Goal: Task Accomplishment & Management: Use online tool/utility

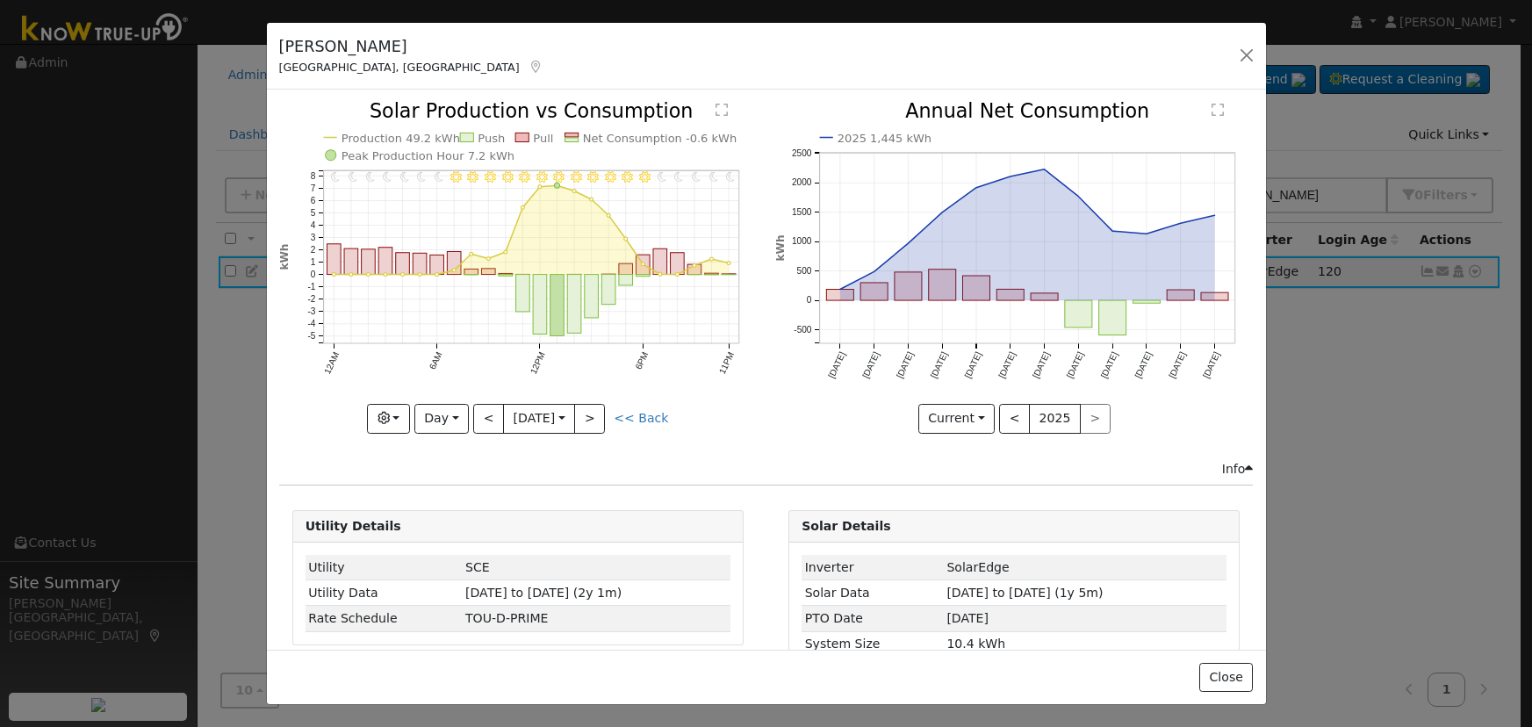
click at [1255, 55] on button "button" at bounding box center [1247, 55] width 25 height 25
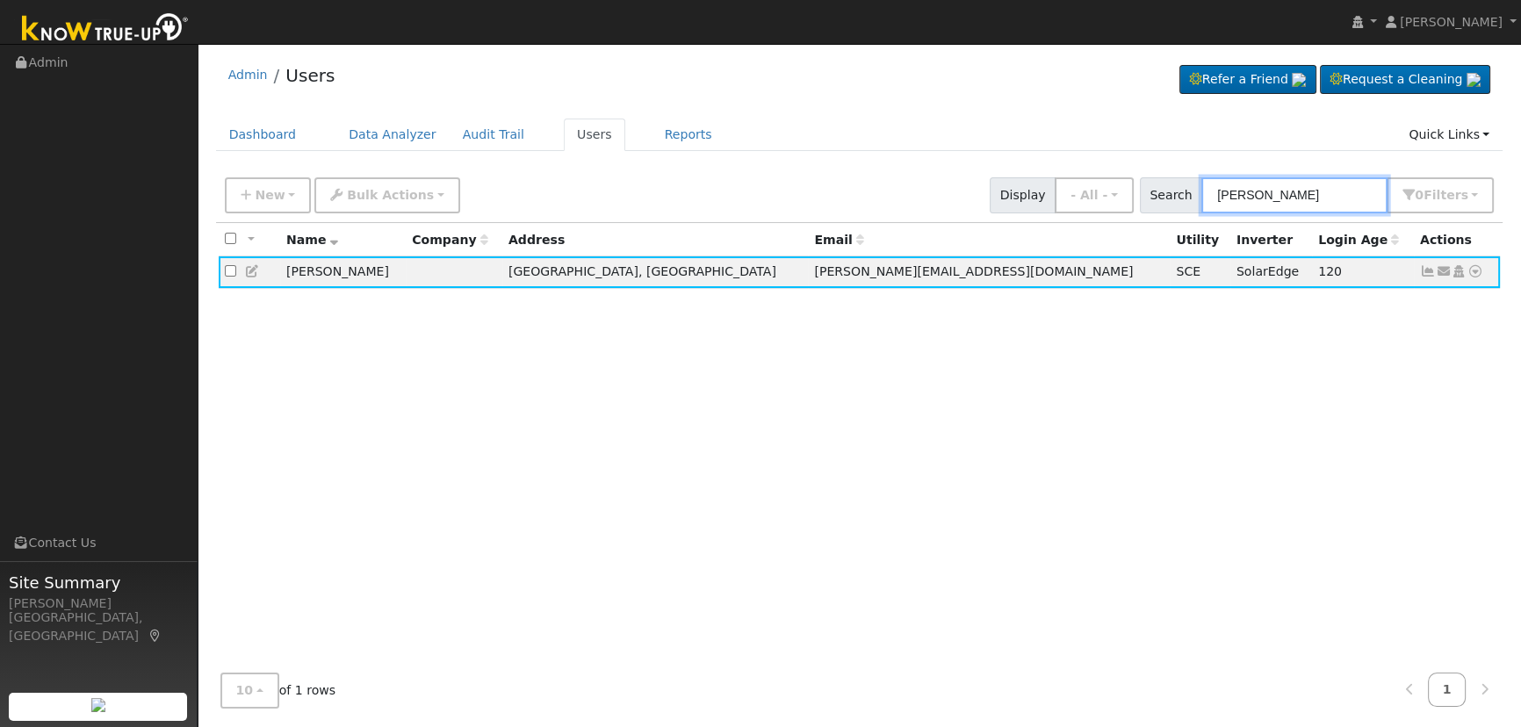
drag, startPoint x: 1333, startPoint y: 188, endPoint x: 1114, endPoint y: 164, distance: 220.8
click at [1124, 165] on div "Admin Users Refer a Friend Request a Cleaning" at bounding box center [859, 387] width 1306 height 669
paste input "Huayta"
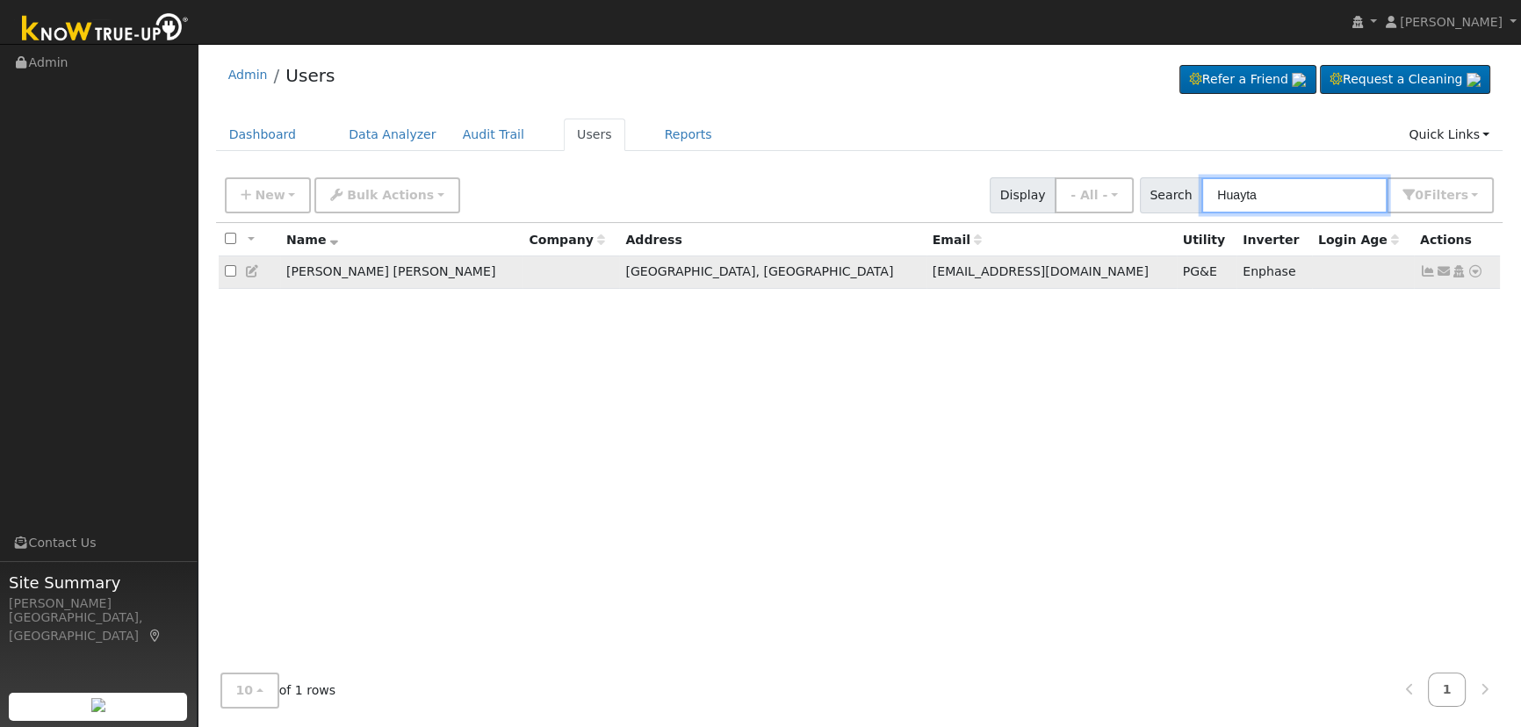
type input "Huayta"
click at [1429, 265] on link at bounding box center [1428, 271] width 16 height 14
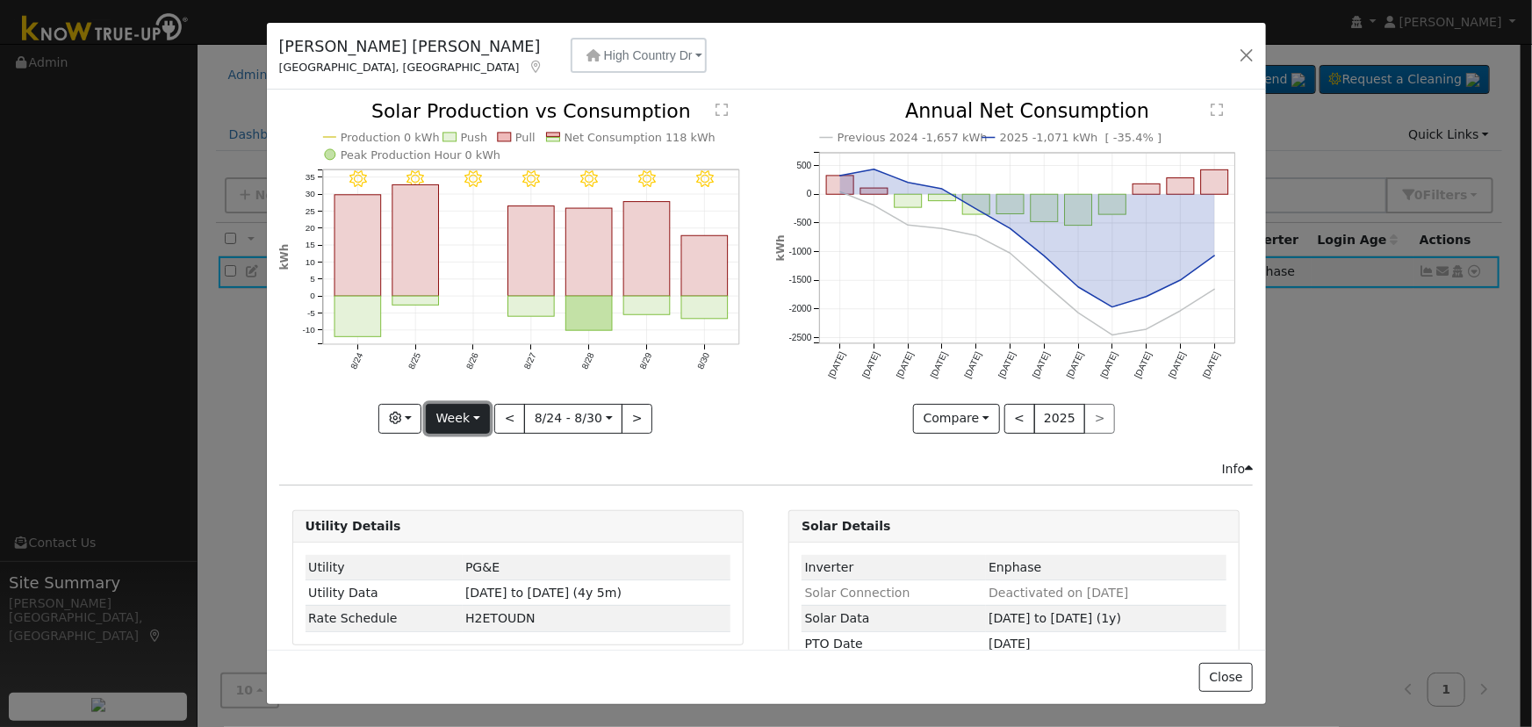
click at [454, 418] on button "Week" at bounding box center [458, 419] width 64 height 30
click at [474, 520] on link "Year" at bounding box center [488, 528] width 122 height 25
type input "2024-09-01"
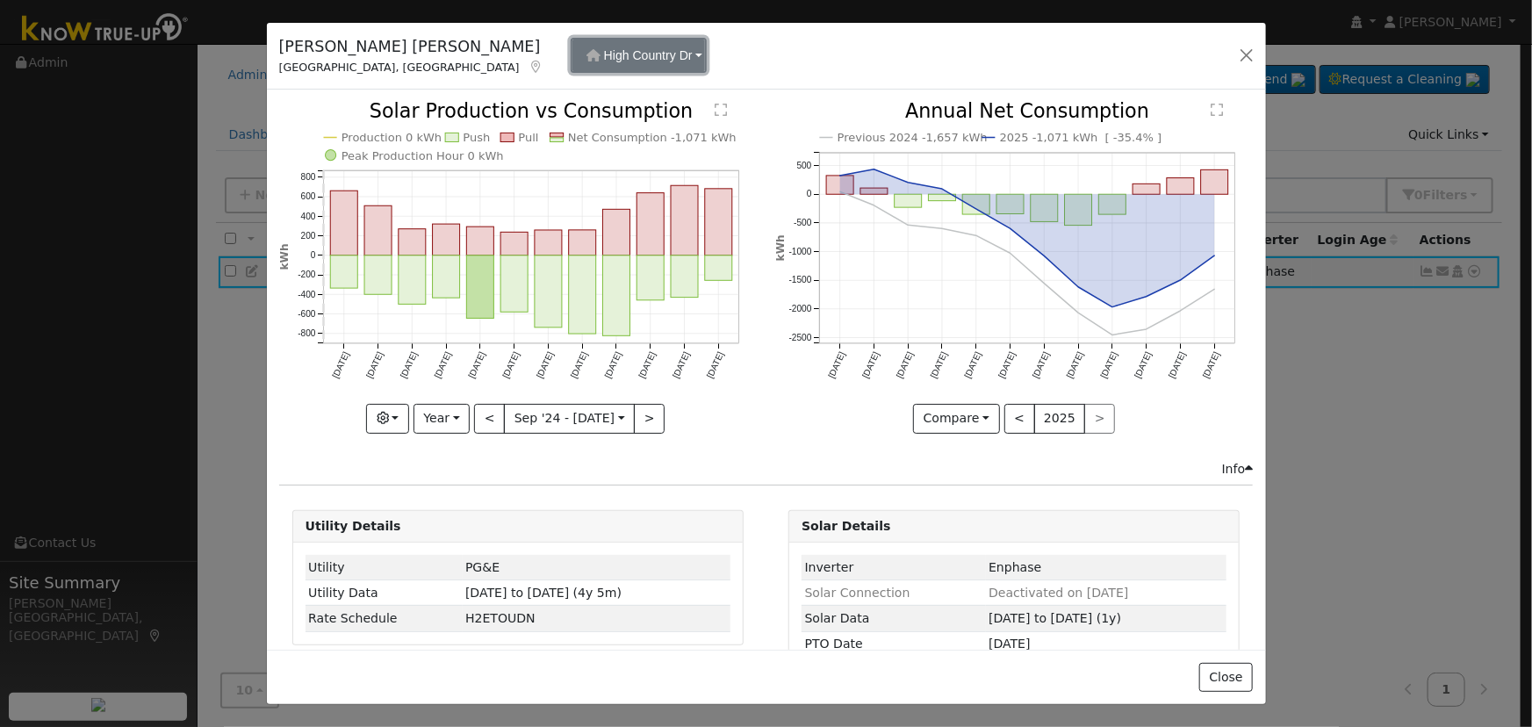
click at [604, 55] on span "High Country Dr" at bounding box center [648, 55] width 89 height 14
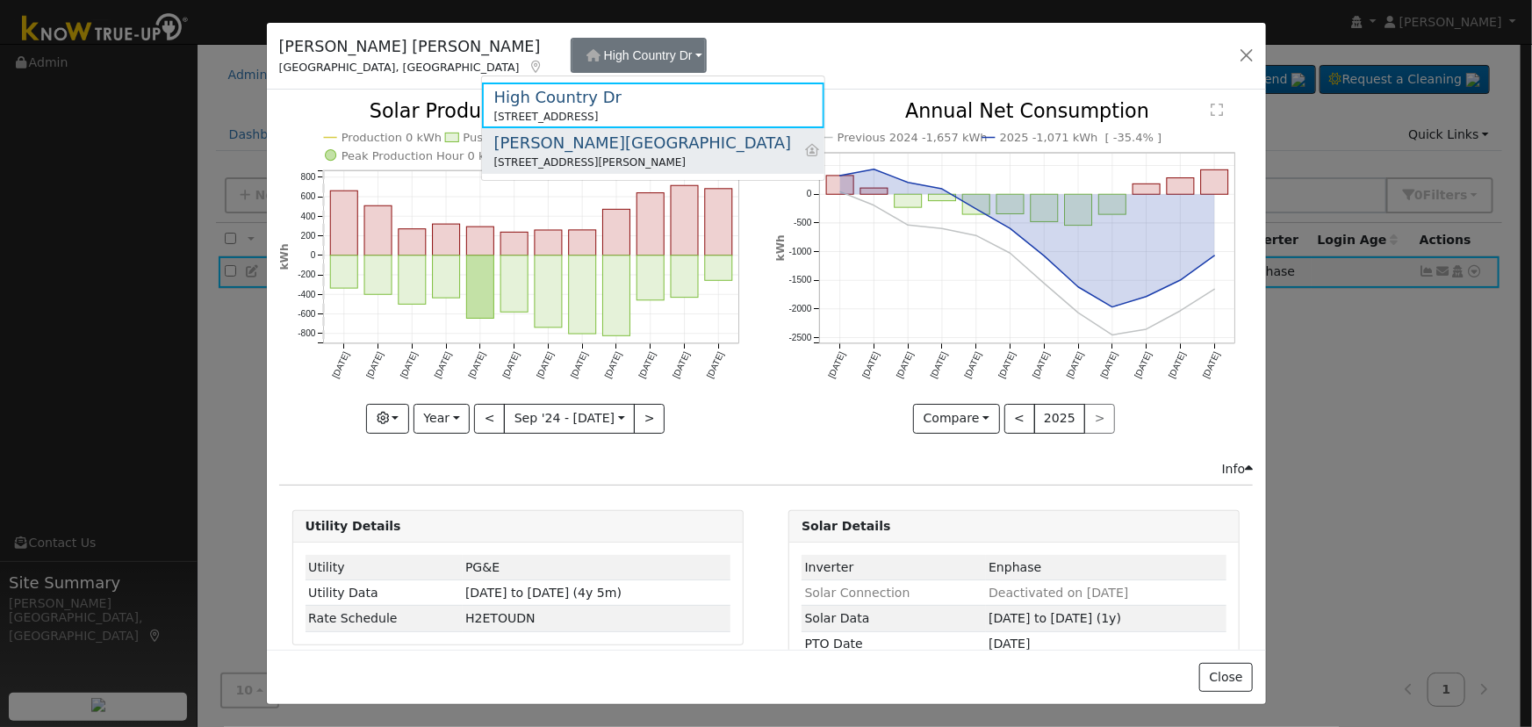
click at [599, 161] on div "7708 Penny Marie Avenue, Bakersfield, CA 93308" at bounding box center [643, 163] width 298 height 16
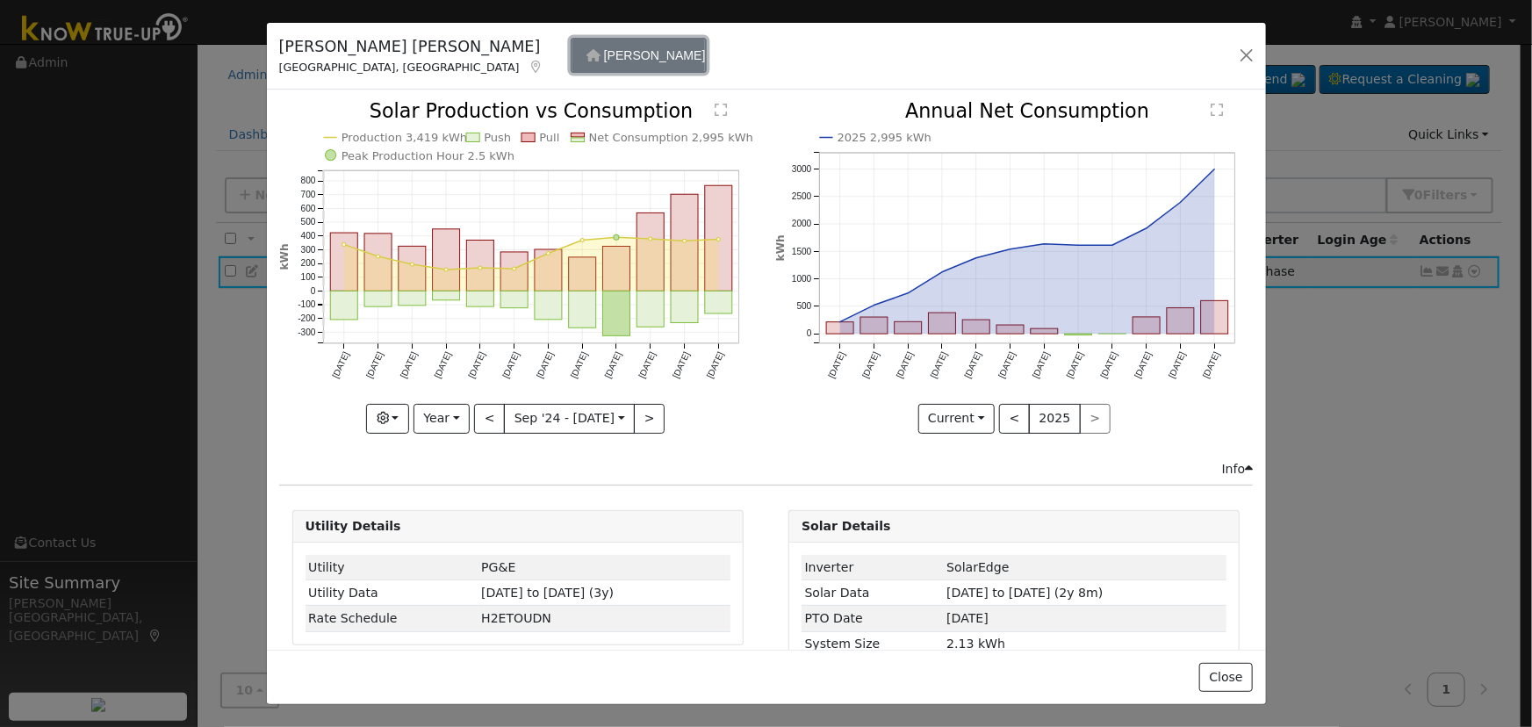
click at [604, 57] on span "Penny Marie ..." at bounding box center [661, 55] width 115 height 14
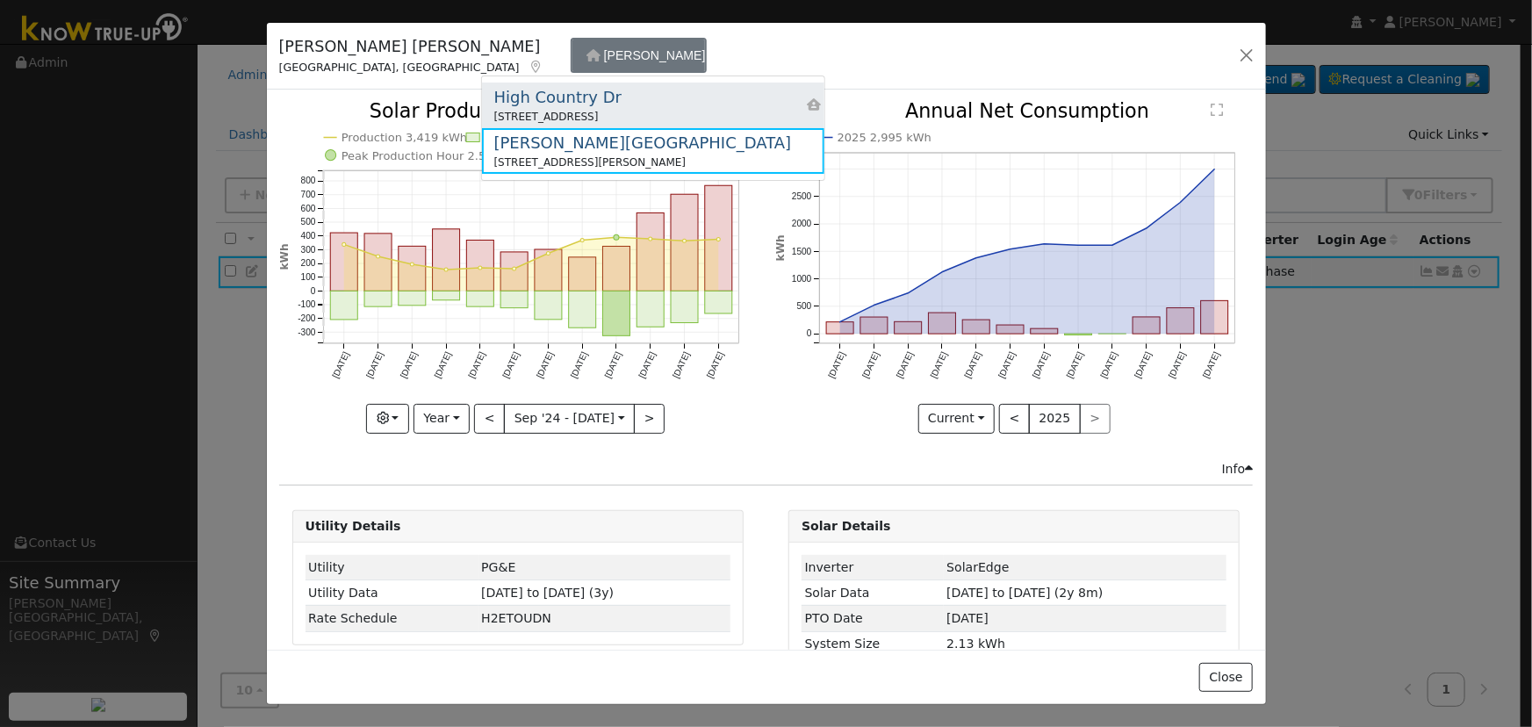
click at [588, 105] on div "High Country Dr" at bounding box center [558, 97] width 128 height 24
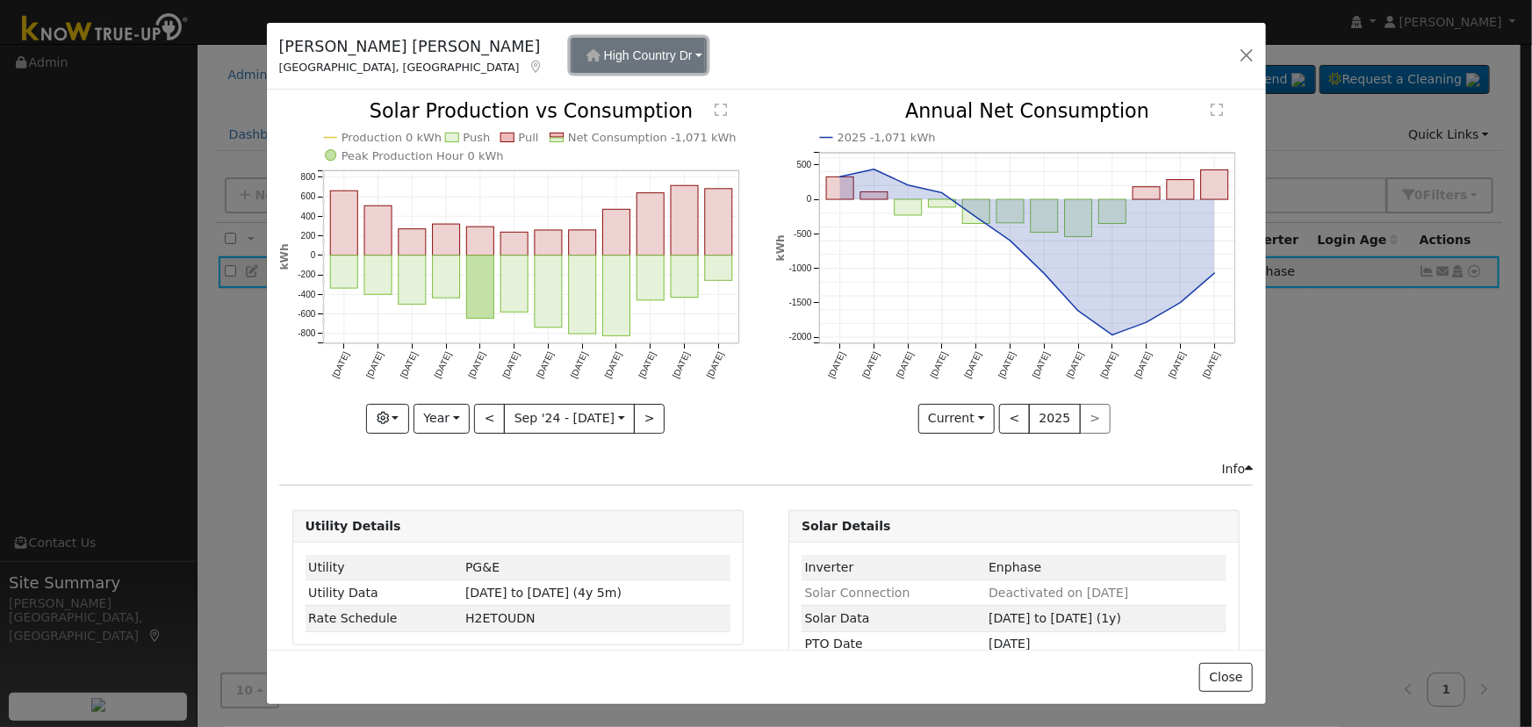
click at [604, 60] on span "High Country Dr" at bounding box center [648, 55] width 89 height 14
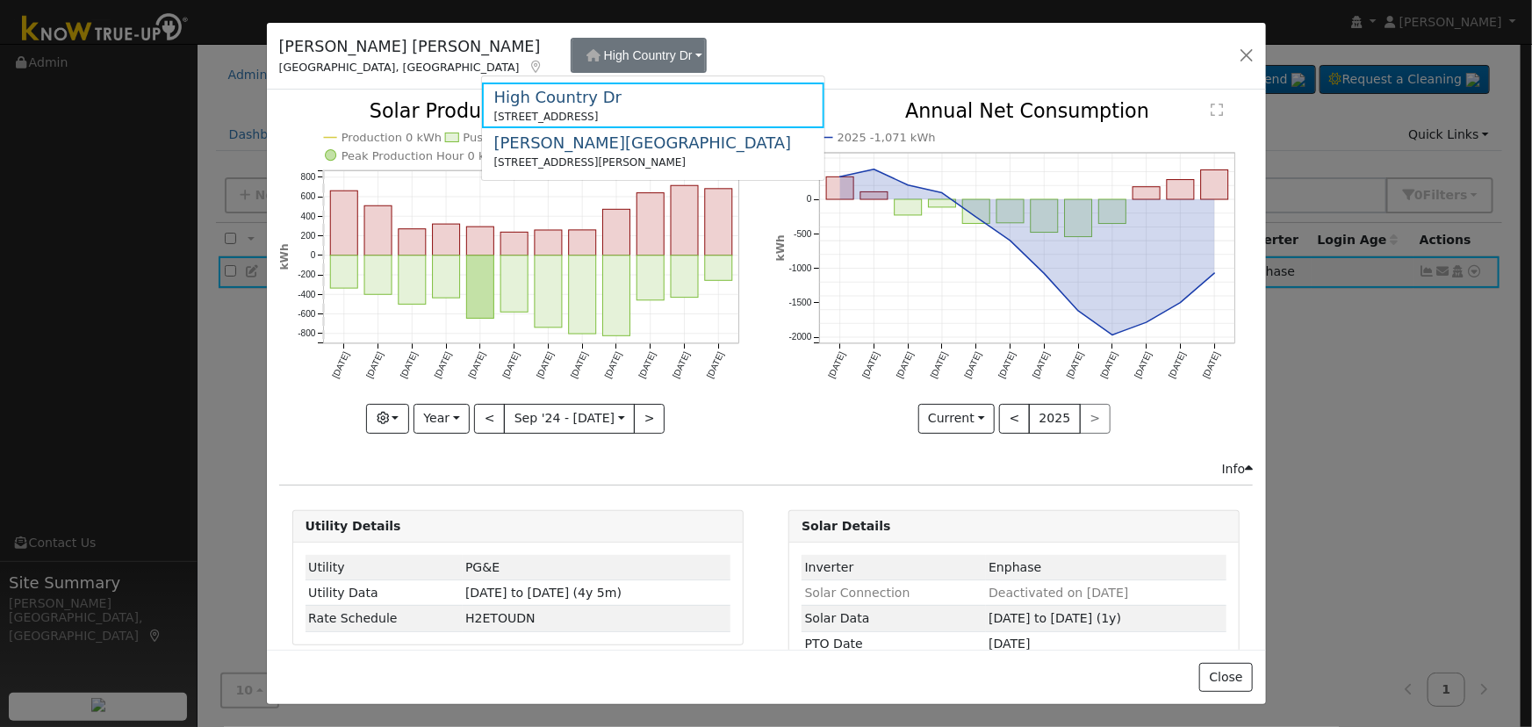
drag, startPoint x: 569, startPoint y: 142, endPoint x: 559, endPoint y: 144, distance: 10.7
click at [569, 141] on div "Penny Marie Avenue" at bounding box center [643, 143] width 298 height 24
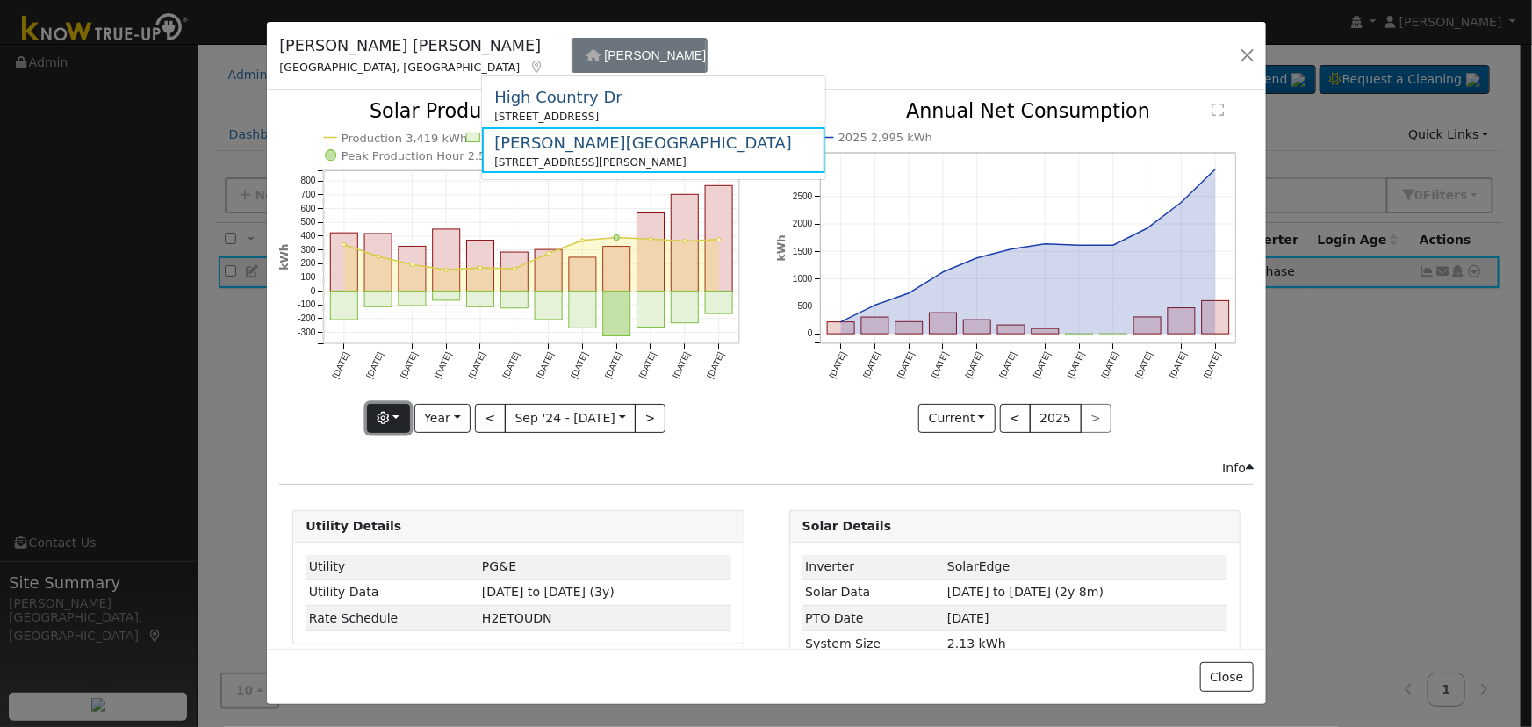
click at [375, 404] on button "button" at bounding box center [388, 419] width 43 height 30
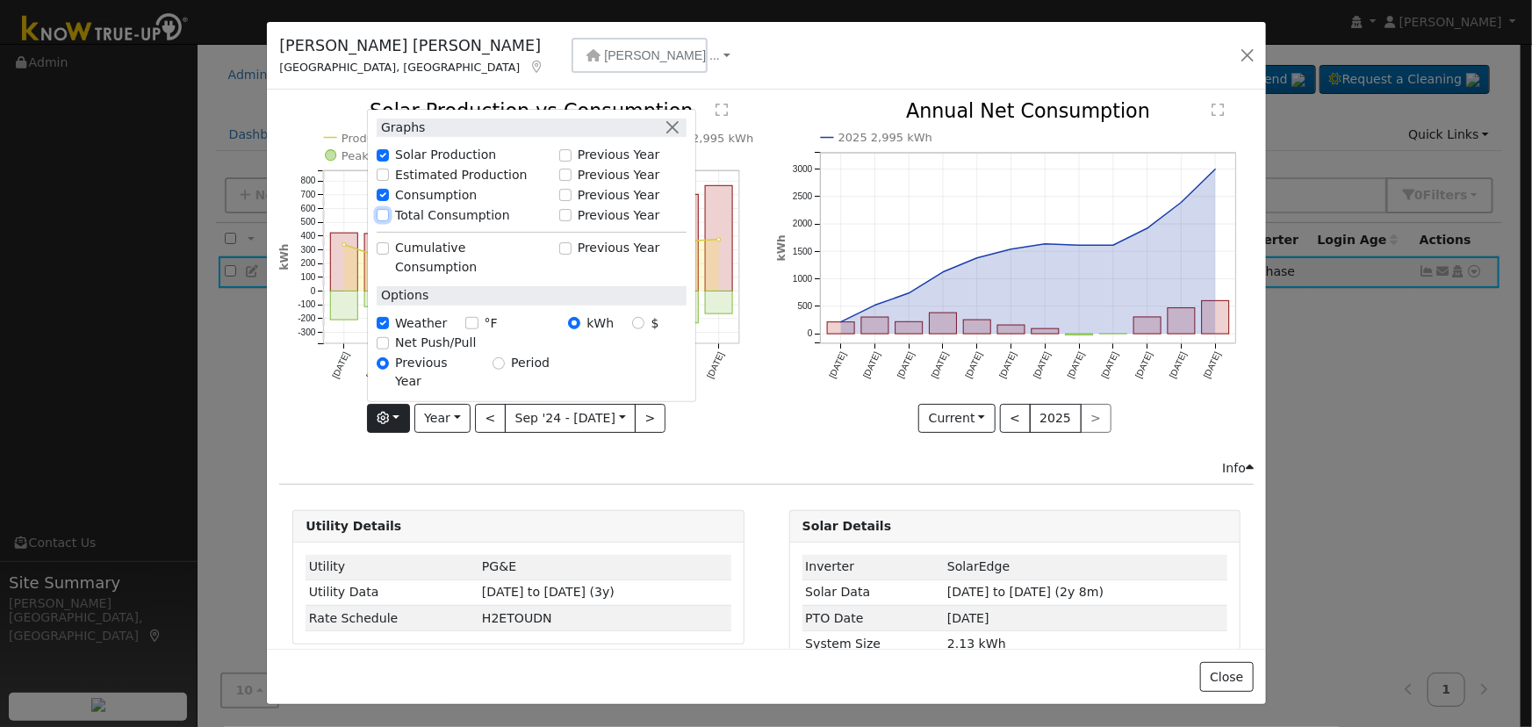
click at [388, 221] on input "Total Consumption" at bounding box center [383, 215] width 12 height 12
checkbox input "true"
click at [678, 137] on button "button" at bounding box center [673, 128] width 18 height 18
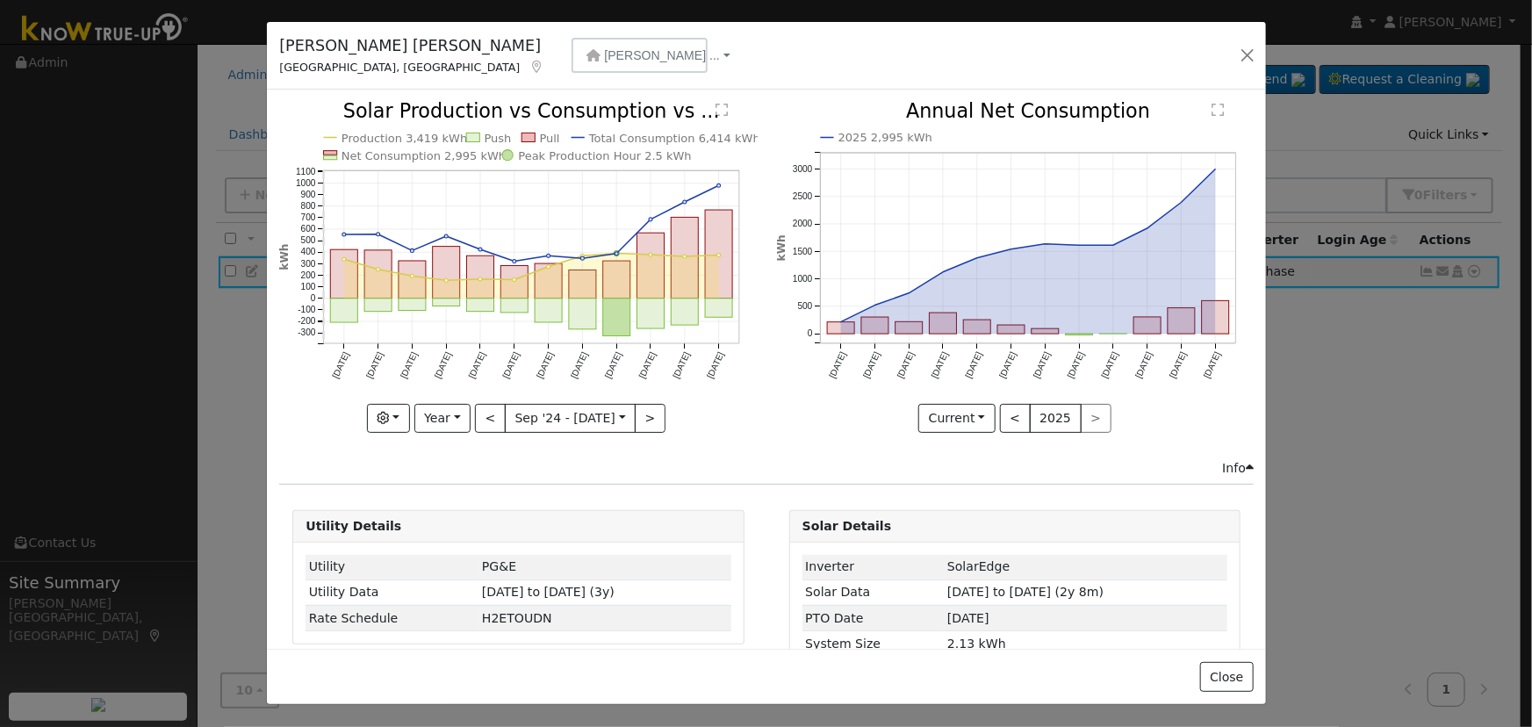
click at [789, 287] on icon "2025 2,995 kWh Sep '24 Oct '24 Nov '24 Dec '24 Jan '25 Feb '25 Mar '25 Apr '25 …" at bounding box center [1015, 262] width 478 height 321
click at [500, 415] on button "<" at bounding box center [490, 419] width 31 height 30
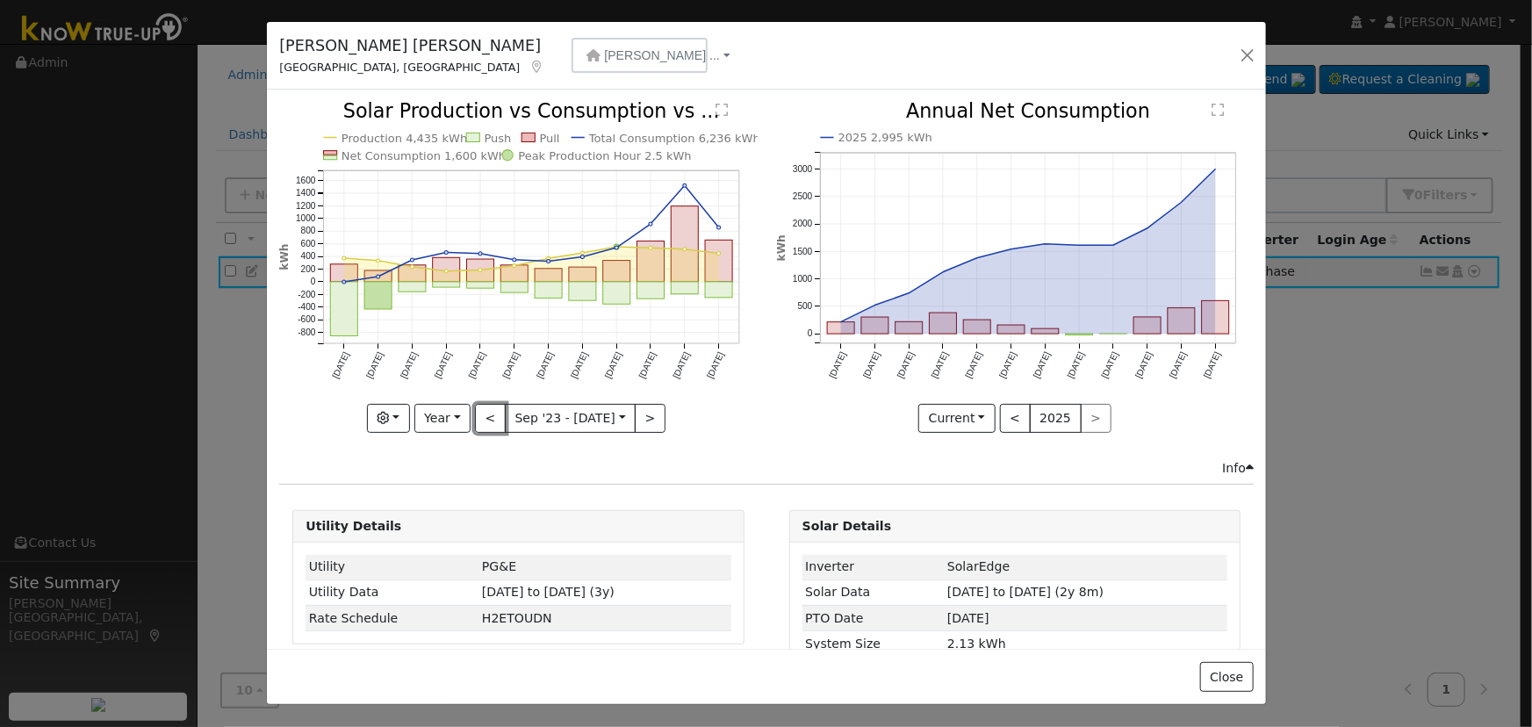
click at [500, 415] on button "<" at bounding box center [490, 419] width 31 height 30
type input "2022-09-01"
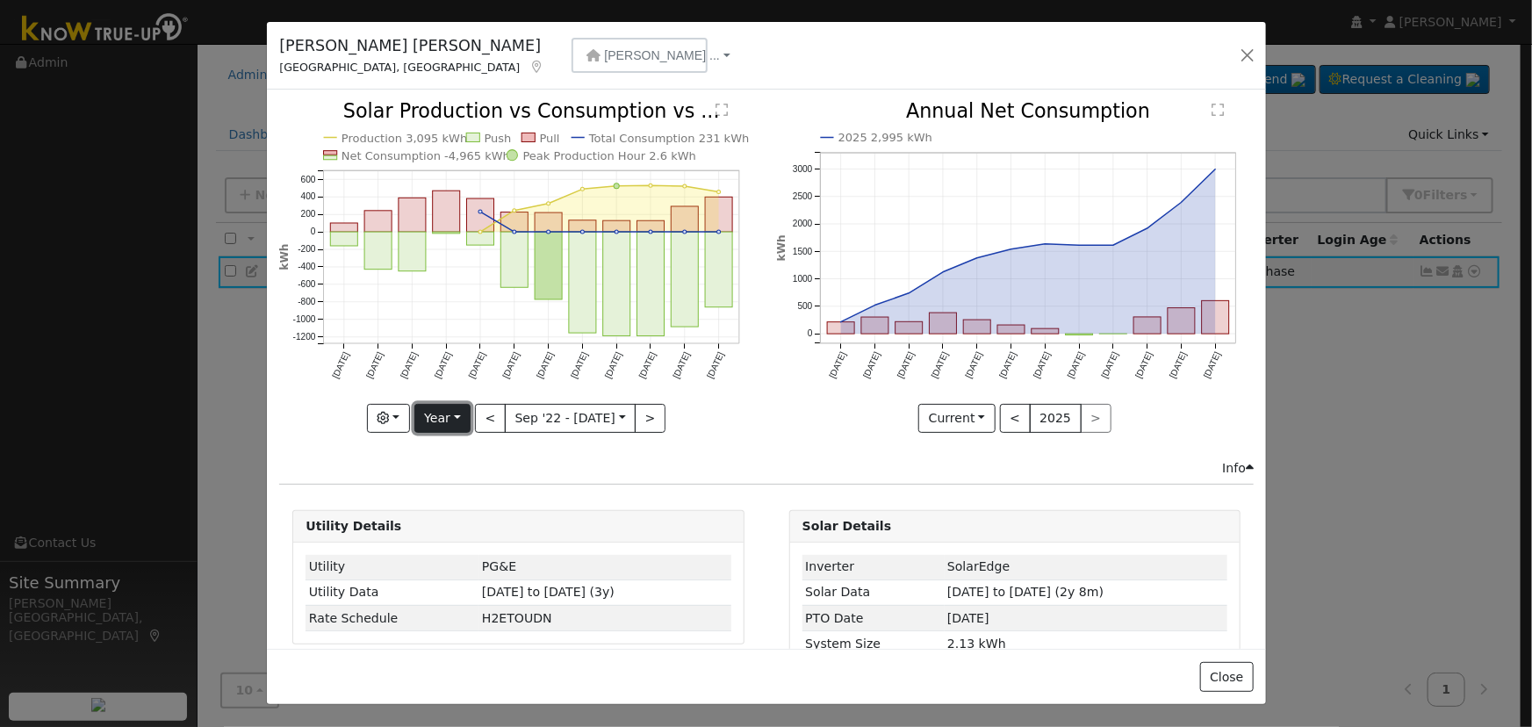
click at [450, 412] on button "Year" at bounding box center [443, 419] width 56 height 30
click at [499, 540] on link "Custom" at bounding box center [476, 552] width 122 height 25
click at [401, 415] on button "Custom" at bounding box center [413, 419] width 78 height 30
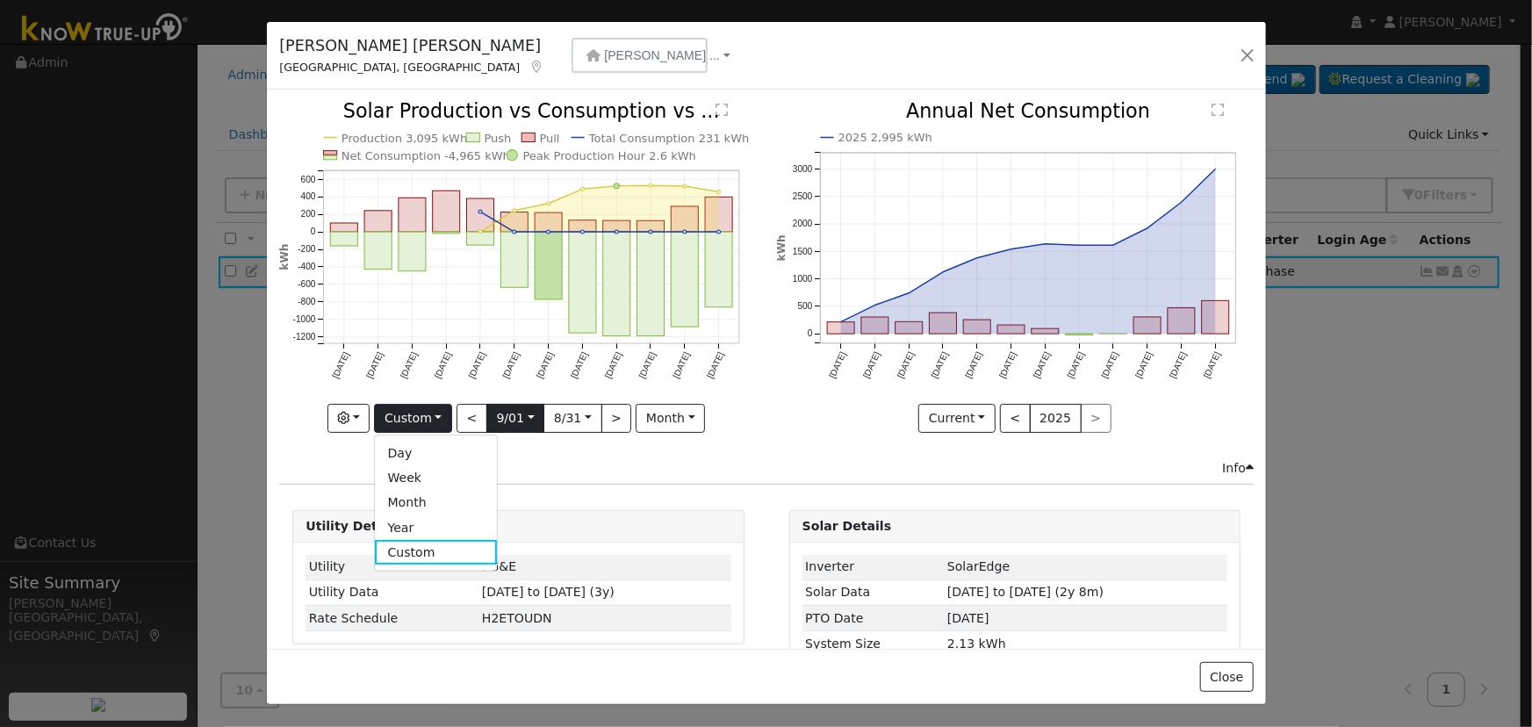
click at [525, 412] on input "2022-09-01" at bounding box center [515, 419] width 56 height 28
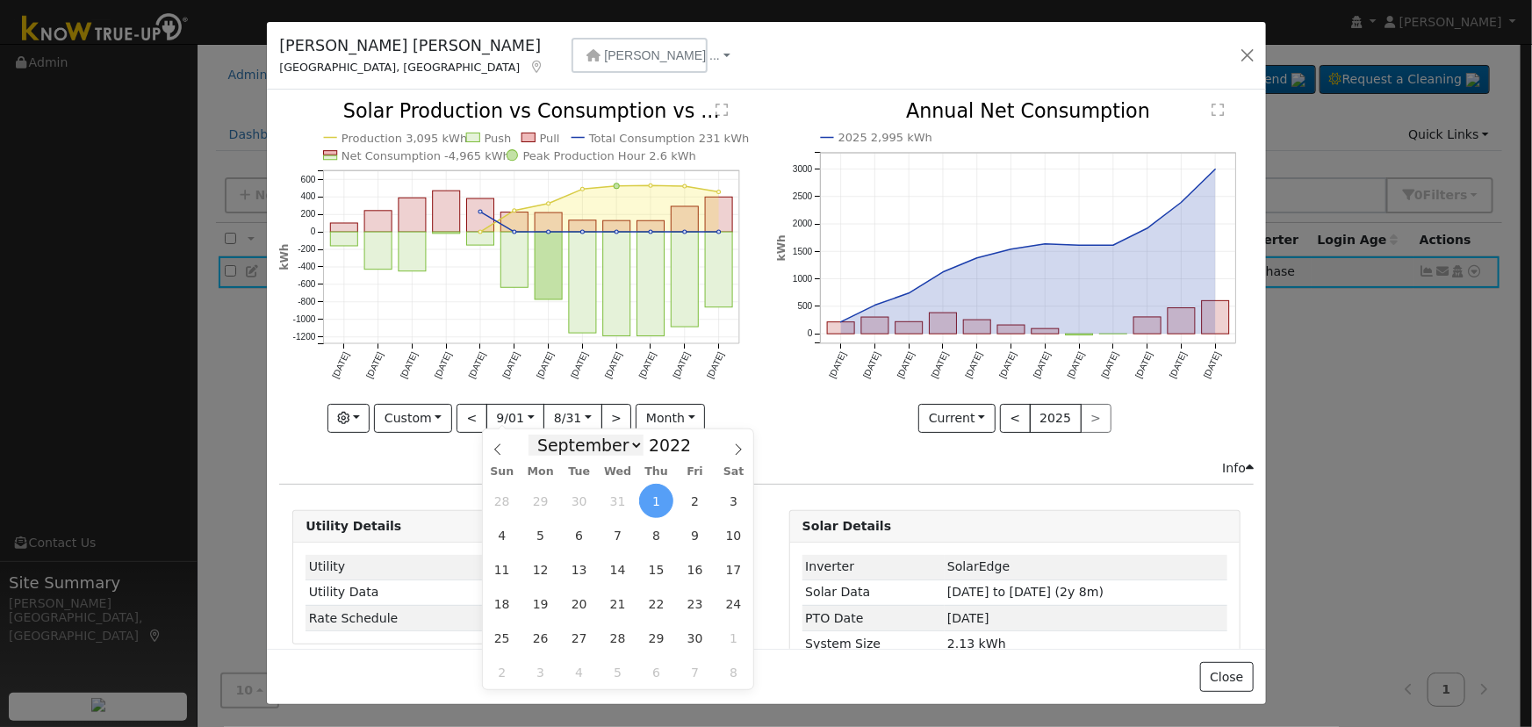
click at [607, 439] on select "January February March April May June July August September October November De…" at bounding box center [586, 445] width 115 height 21
select select "1"
click at [543, 435] on select "January February March April May June July August September October November De…" at bounding box center [586, 445] width 115 height 21
click at [586, 501] on span "1" at bounding box center [579, 501] width 34 height 34
type input "2022-02-01"
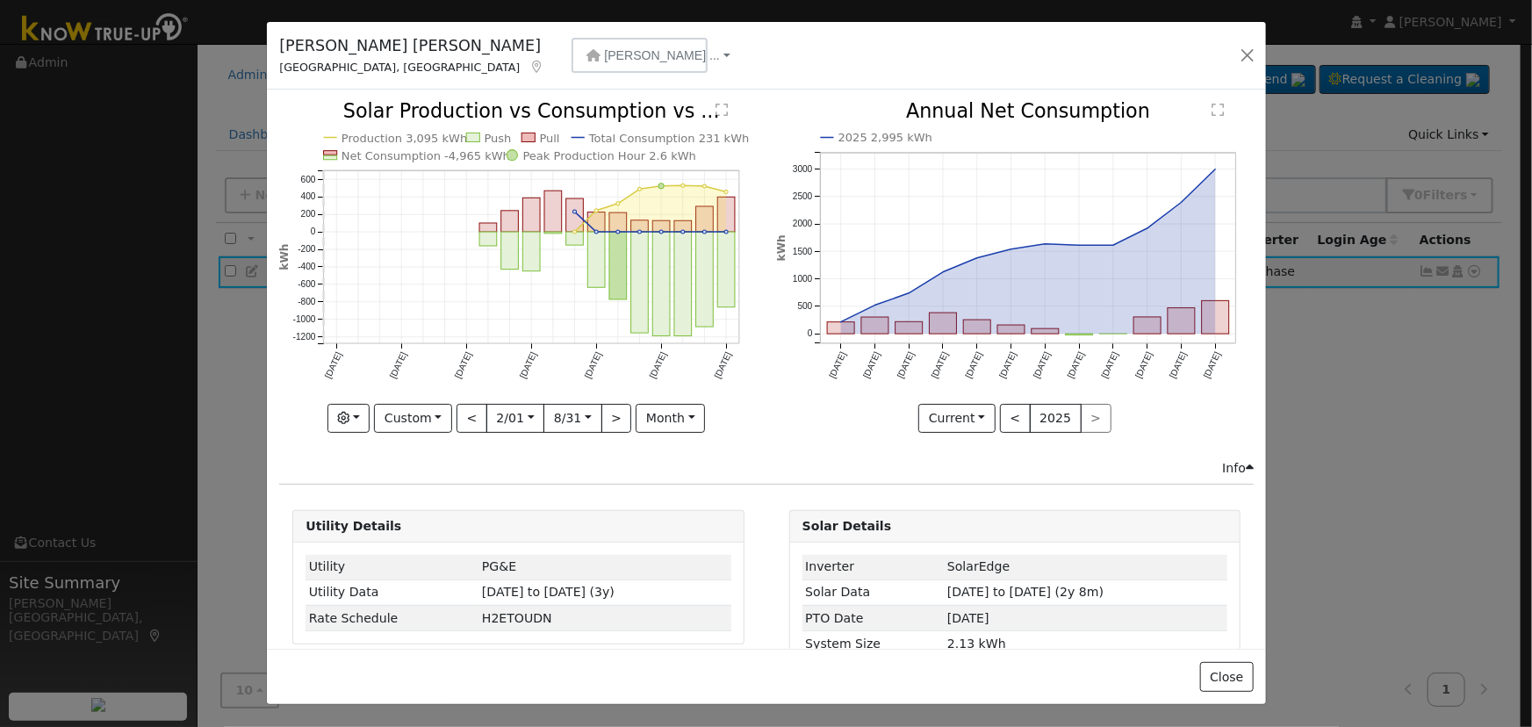
click at [579, 417] on input "2023-08-31" at bounding box center [572, 419] width 56 height 28
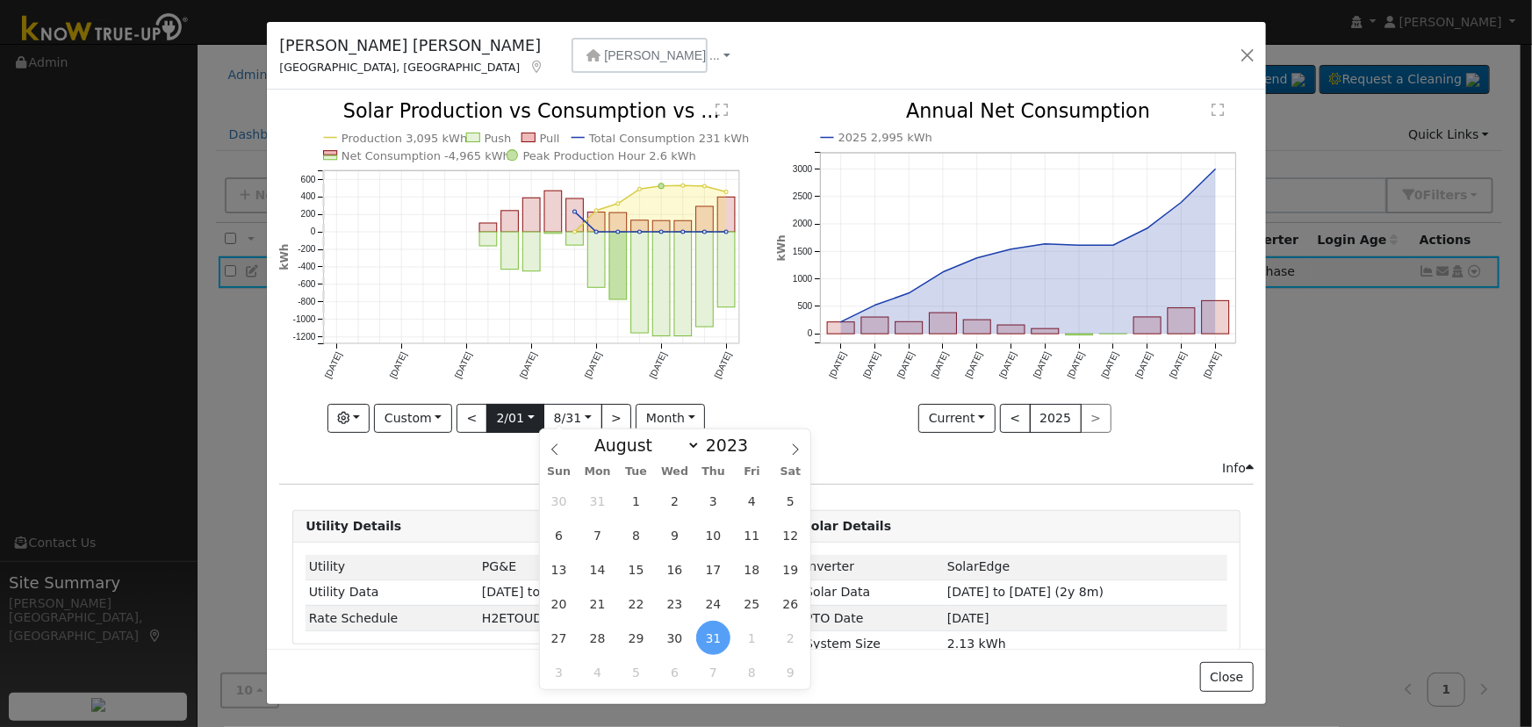
click at [523, 416] on input "2022-02-01" at bounding box center [515, 419] width 56 height 28
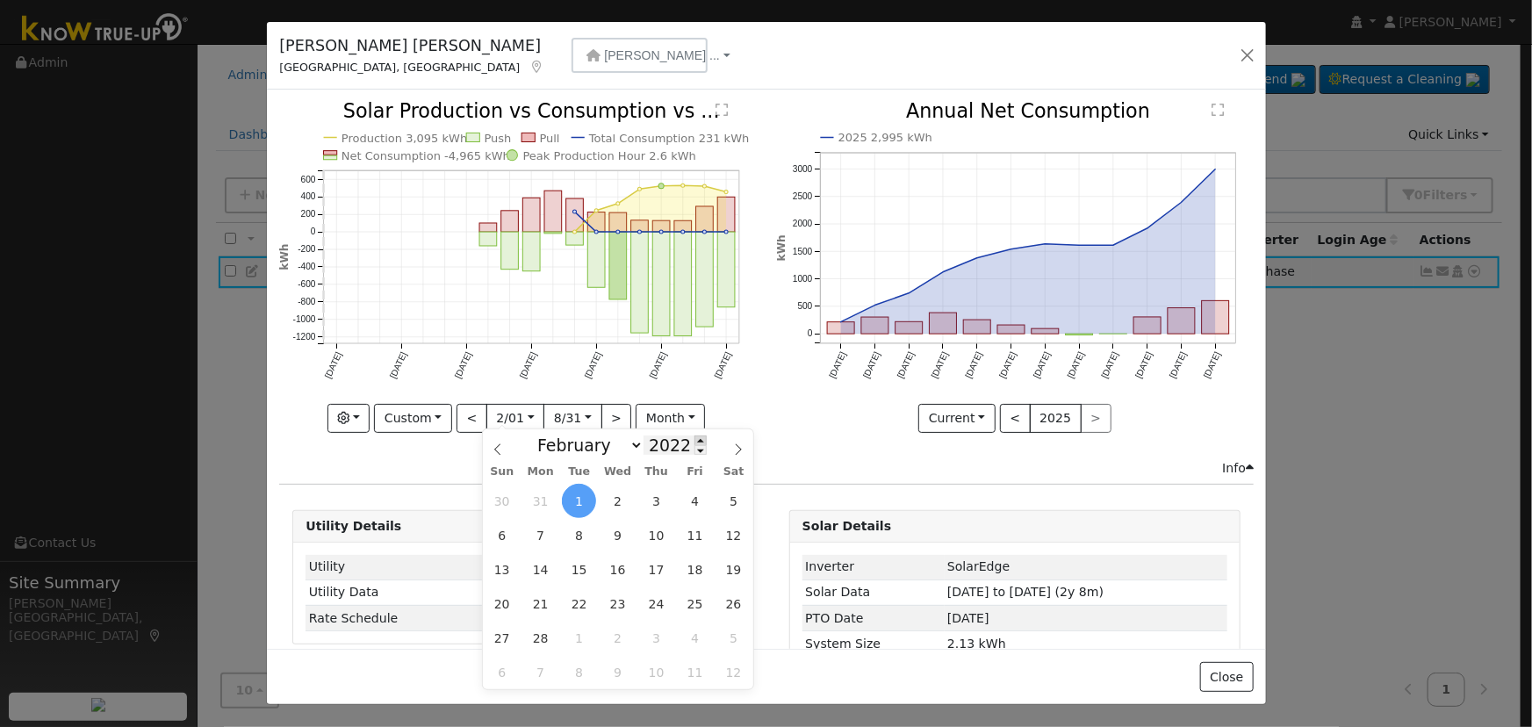
click at [695, 438] on span at bounding box center [701, 441] width 12 height 10
click at [695, 439] on span at bounding box center [701, 441] width 12 height 10
type input "2024"
click at [650, 498] on span "1" at bounding box center [656, 501] width 34 height 34
type input "2024-02-01"
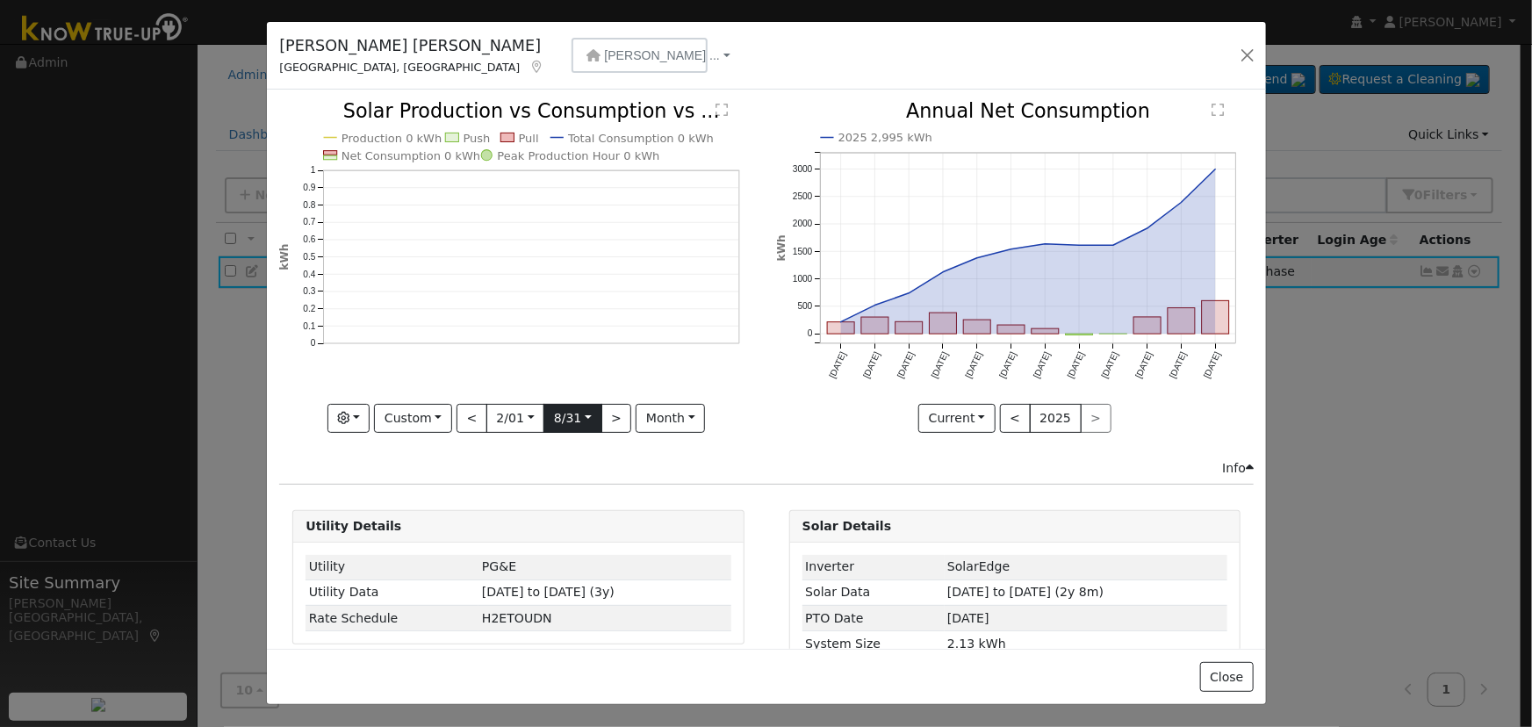
click at [578, 408] on input "2023-08-31" at bounding box center [572, 419] width 56 height 28
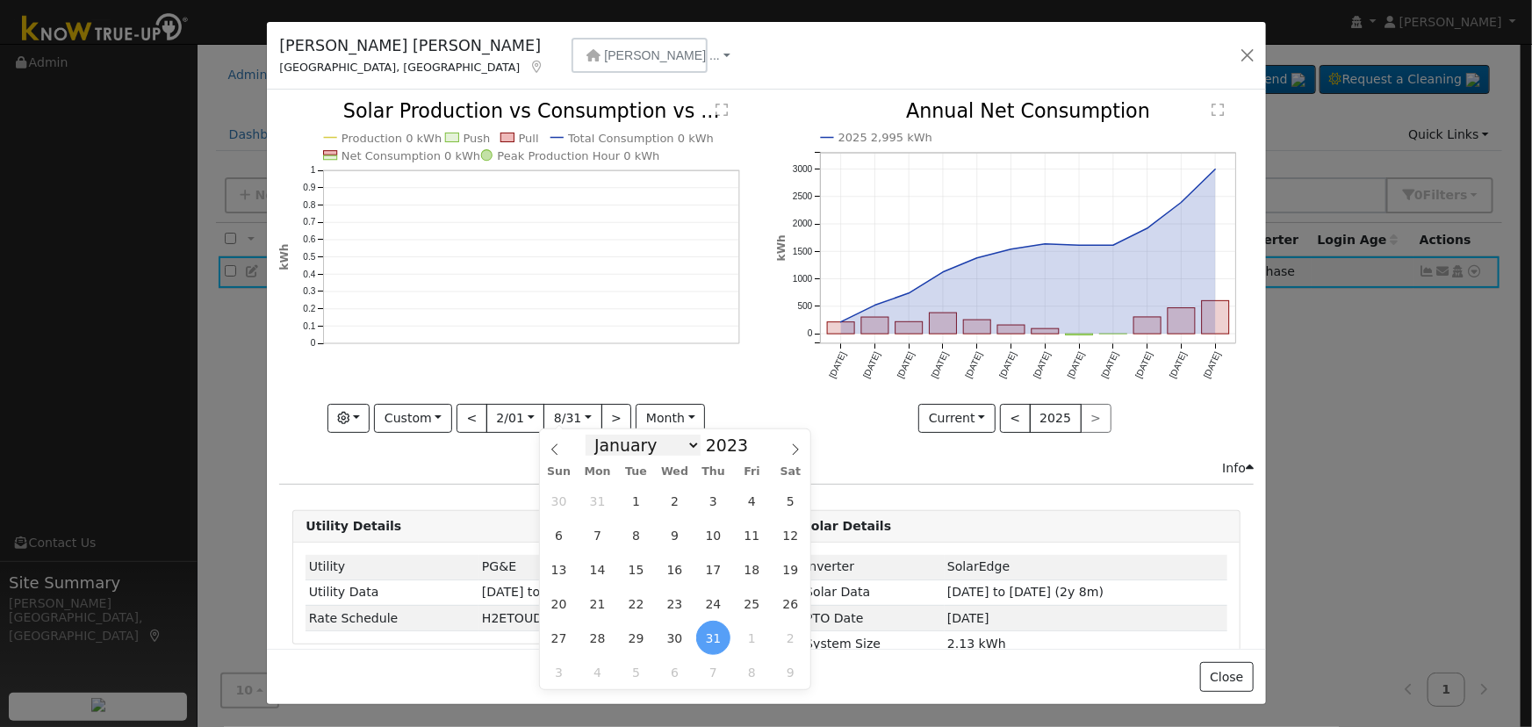
click at [685, 448] on select "January February March April May June July August September October November De…" at bounding box center [643, 445] width 115 height 21
select select "1"
click at [600, 435] on select "January February March April May June July August September October November De…" at bounding box center [643, 445] width 115 height 21
click at [669, 492] on span "1" at bounding box center [675, 501] width 34 height 34
type input "2023-02-01"
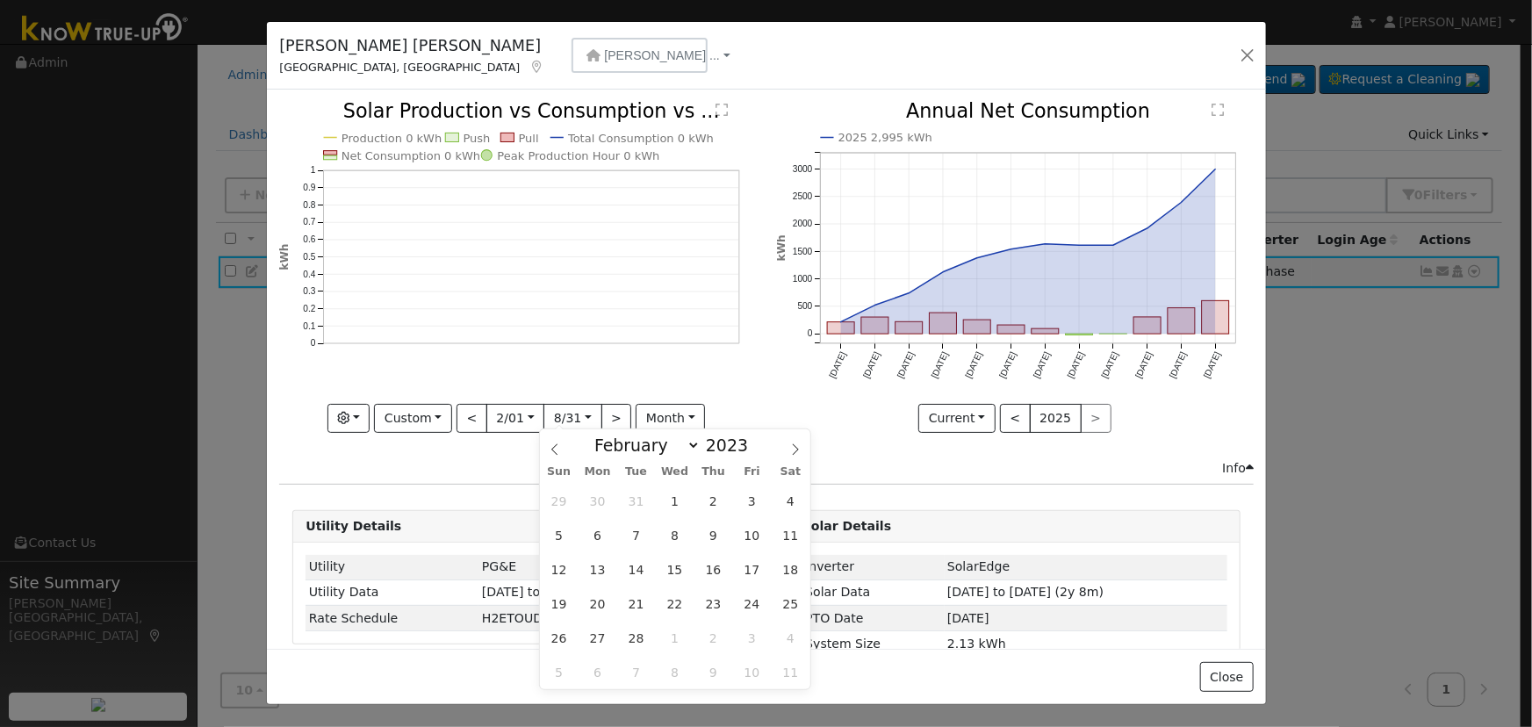
scroll to position [0, 13]
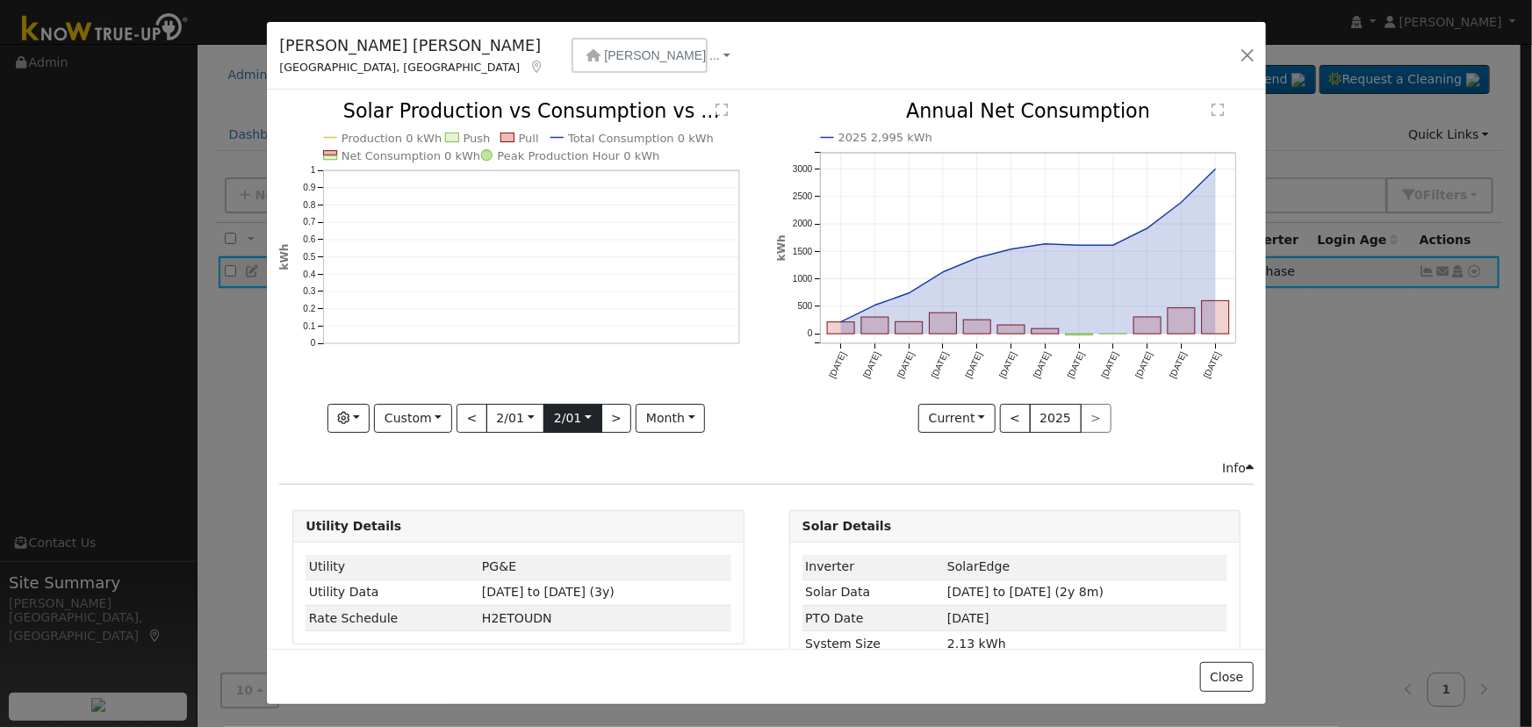
click at [576, 412] on input "2023-02-01" at bounding box center [572, 419] width 56 height 28
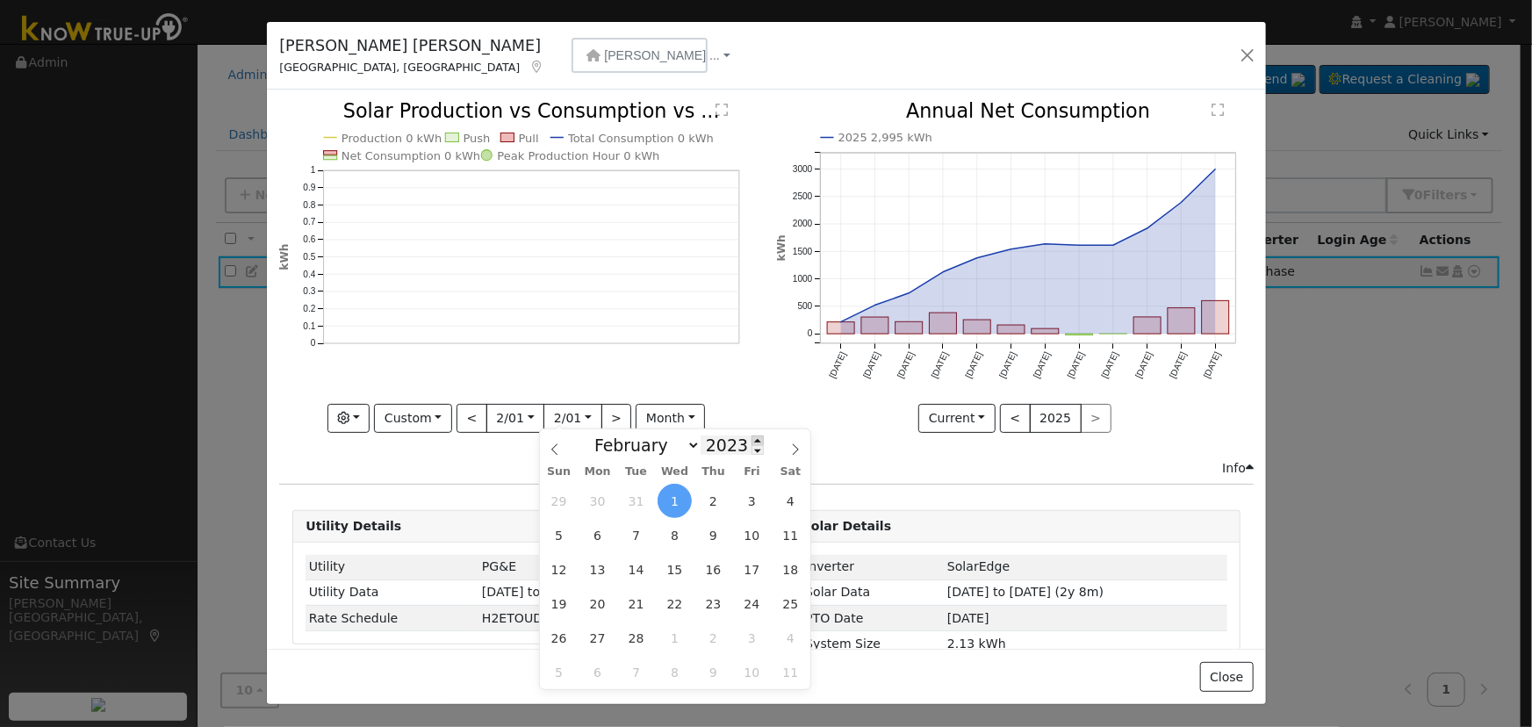
scroll to position [0, 0]
click at [752, 440] on span at bounding box center [758, 441] width 12 height 10
type input "2025"
click at [789, 501] on span "1" at bounding box center [791, 501] width 34 height 34
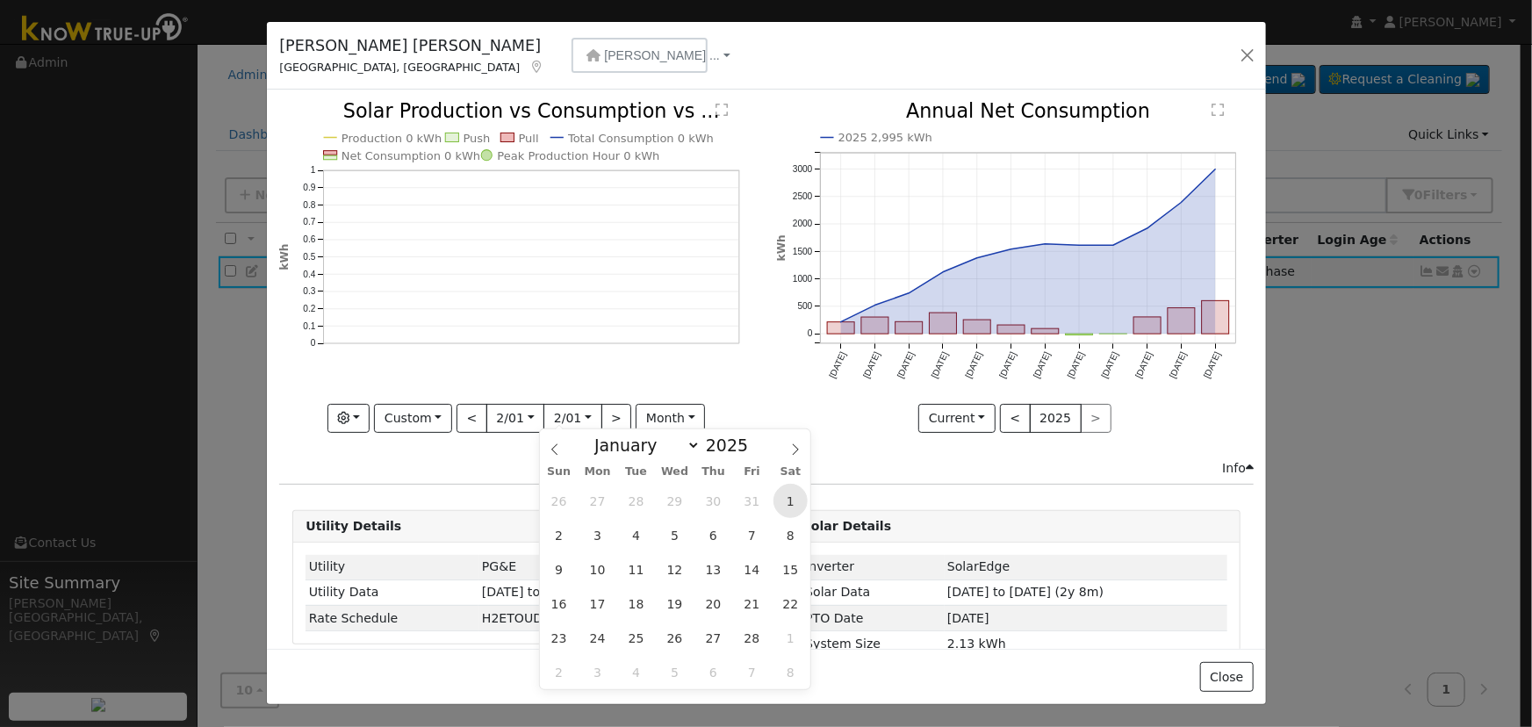
type input "2025-02-01"
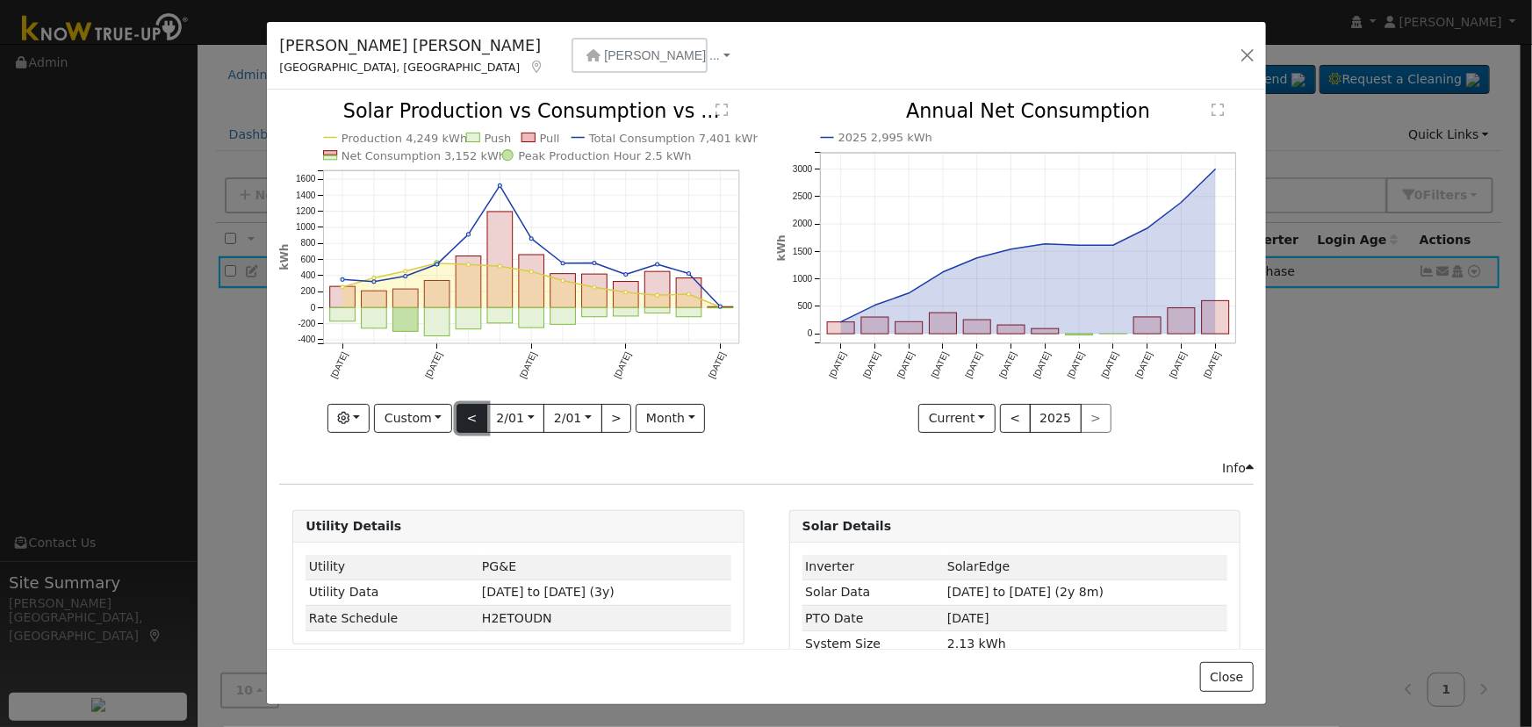
click at [463, 413] on button "<" at bounding box center [472, 419] width 31 height 30
type input "2023-01-30"
type input "2024-01-31"
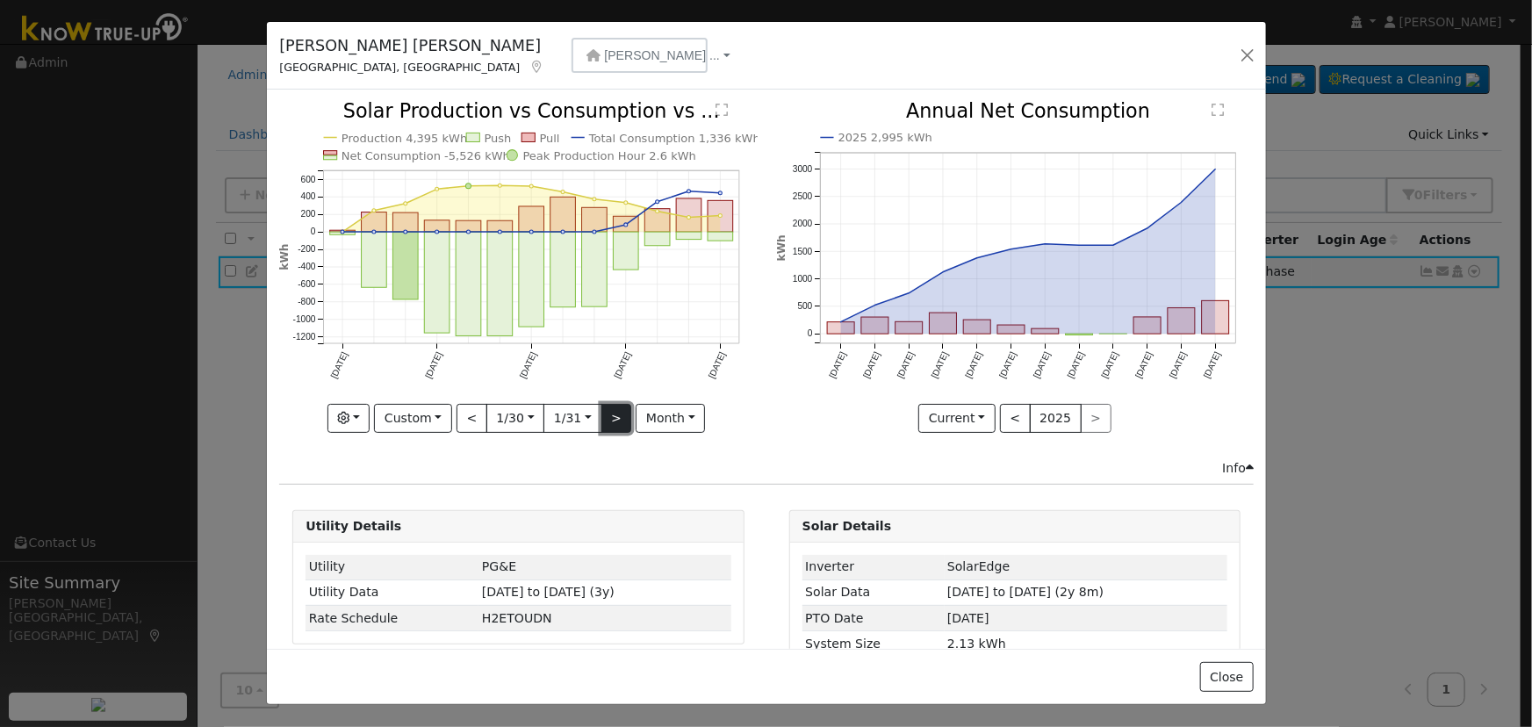
click at [605, 413] on button ">" at bounding box center [617, 419] width 31 height 30
type input "2024-02-01"
type input "2025-02-01"
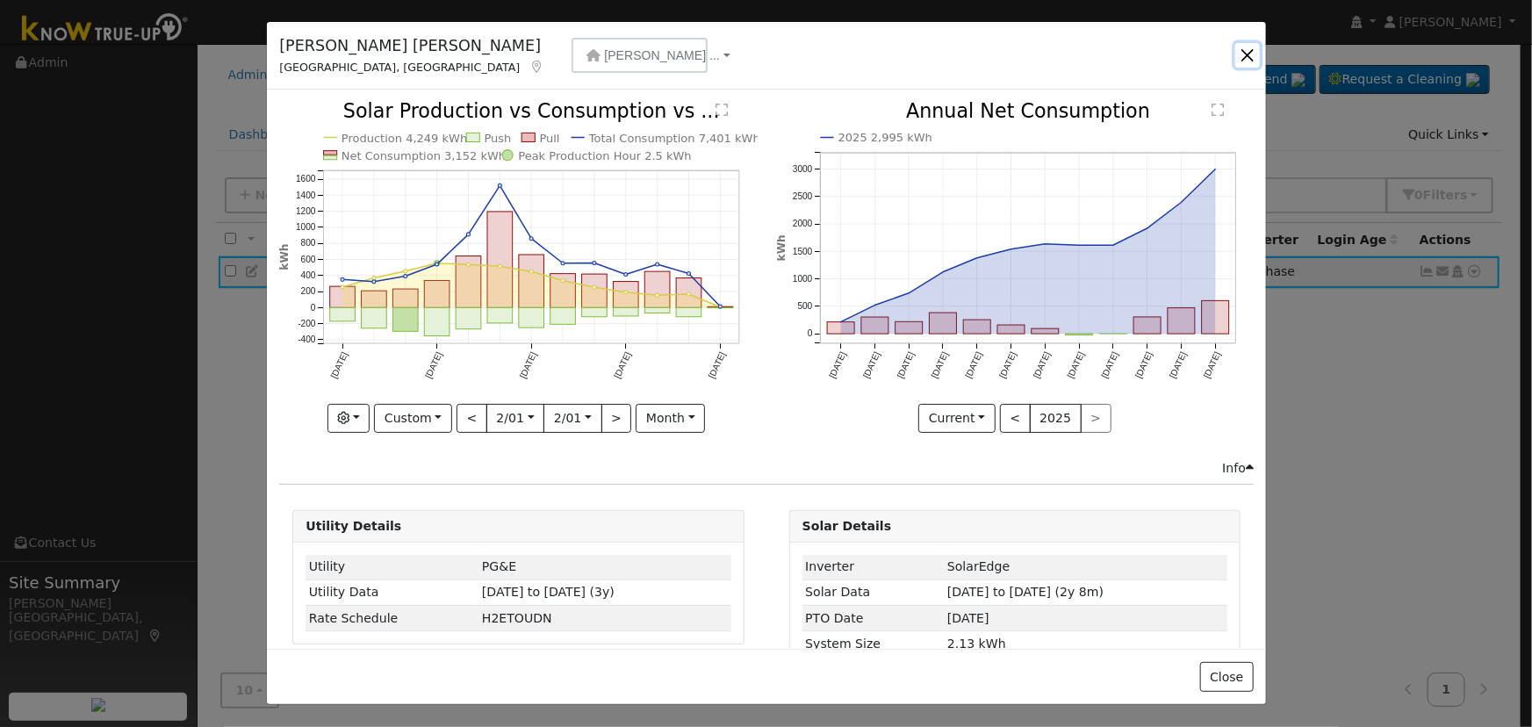
click at [1245, 53] on button "button" at bounding box center [1248, 55] width 25 height 25
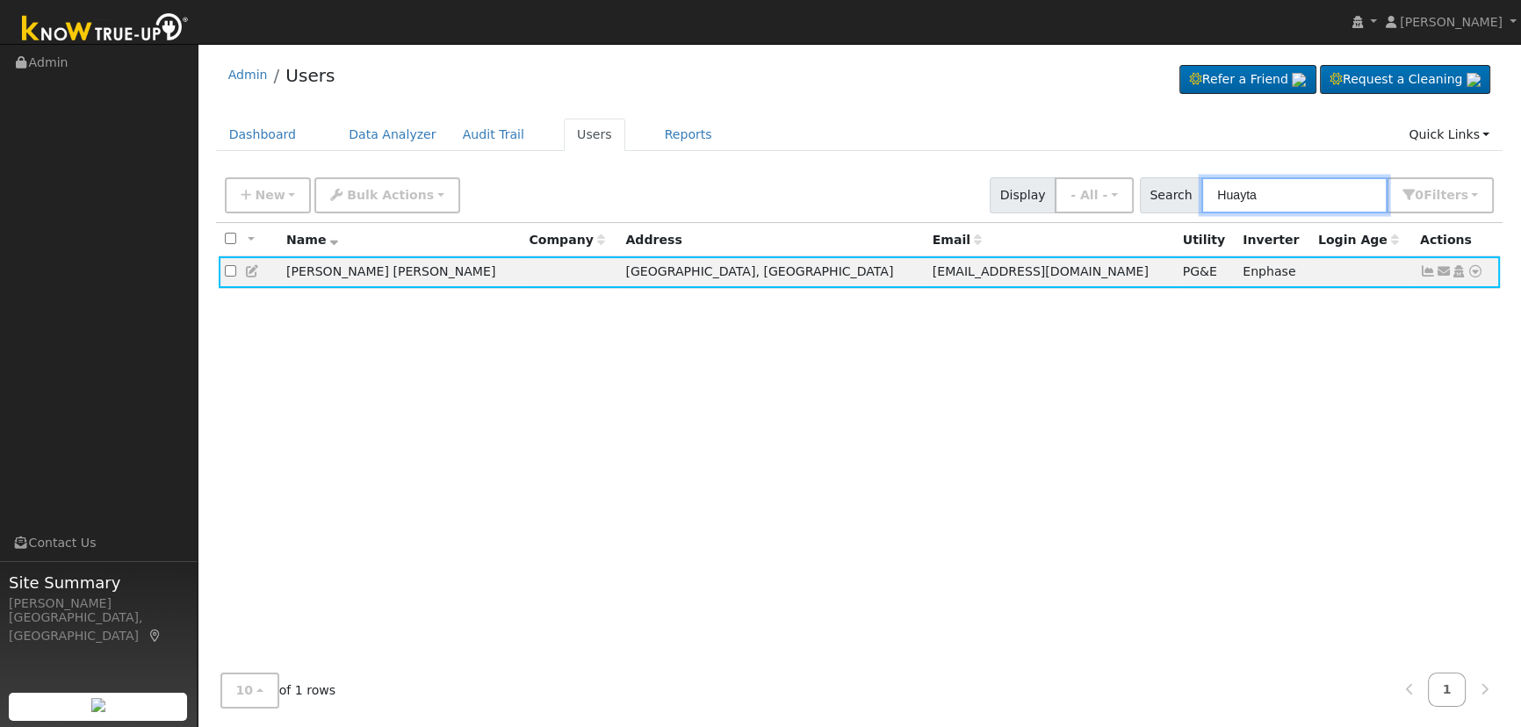
click at [1331, 198] on input "Huayta" at bounding box center [1294, 195] width 186 height 36
drag, startPoint x: 1330, startPoint y: 198, endPoint x: 1049, endPoint y: 177, distance: 281.0
click at [1049, 177] on div "New Add User Quick Add Quick Connect Quick Convert Lead Bulk Actions Send Email…" at bounding box center [859, 192] width 1276 height 42
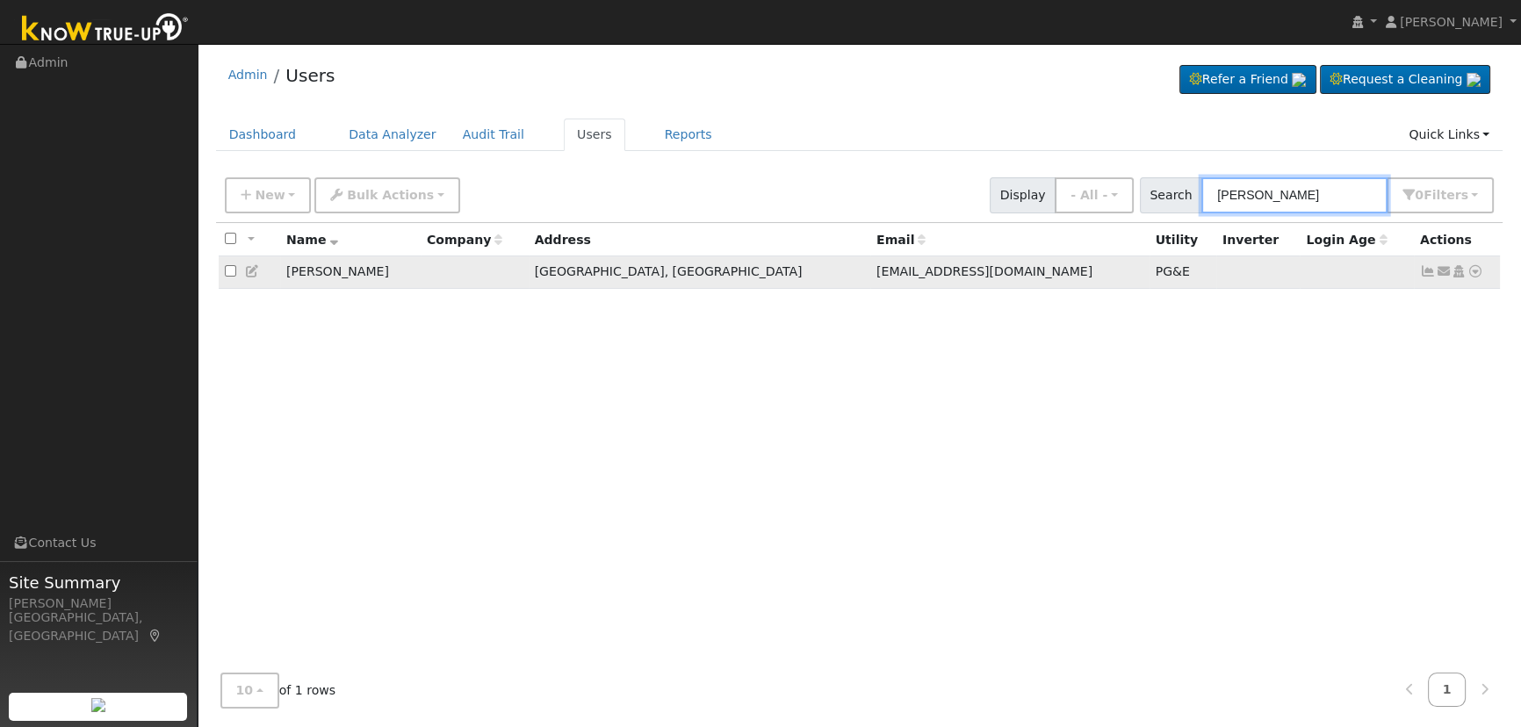
type input "eric Garza"
click at [1429, 278] on icon at bounding box center [1428, 271] width 16 height 12
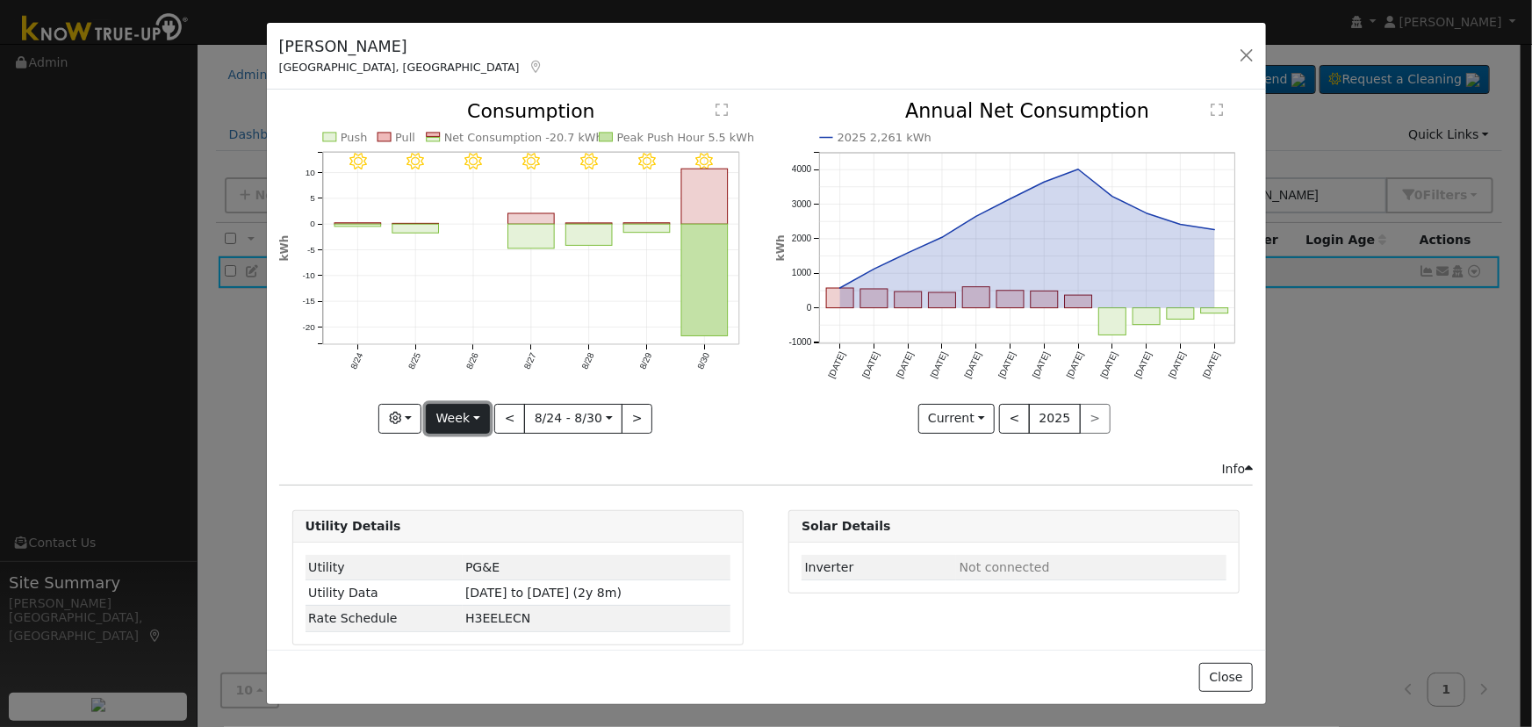
click at [476, 413] on button "Week" at bounding box center [458, 419] width 64 height 30
click at [482, 451] on link "Day" at bounding box center [488, 454] width 122 height 25
type input "2025-08-30"
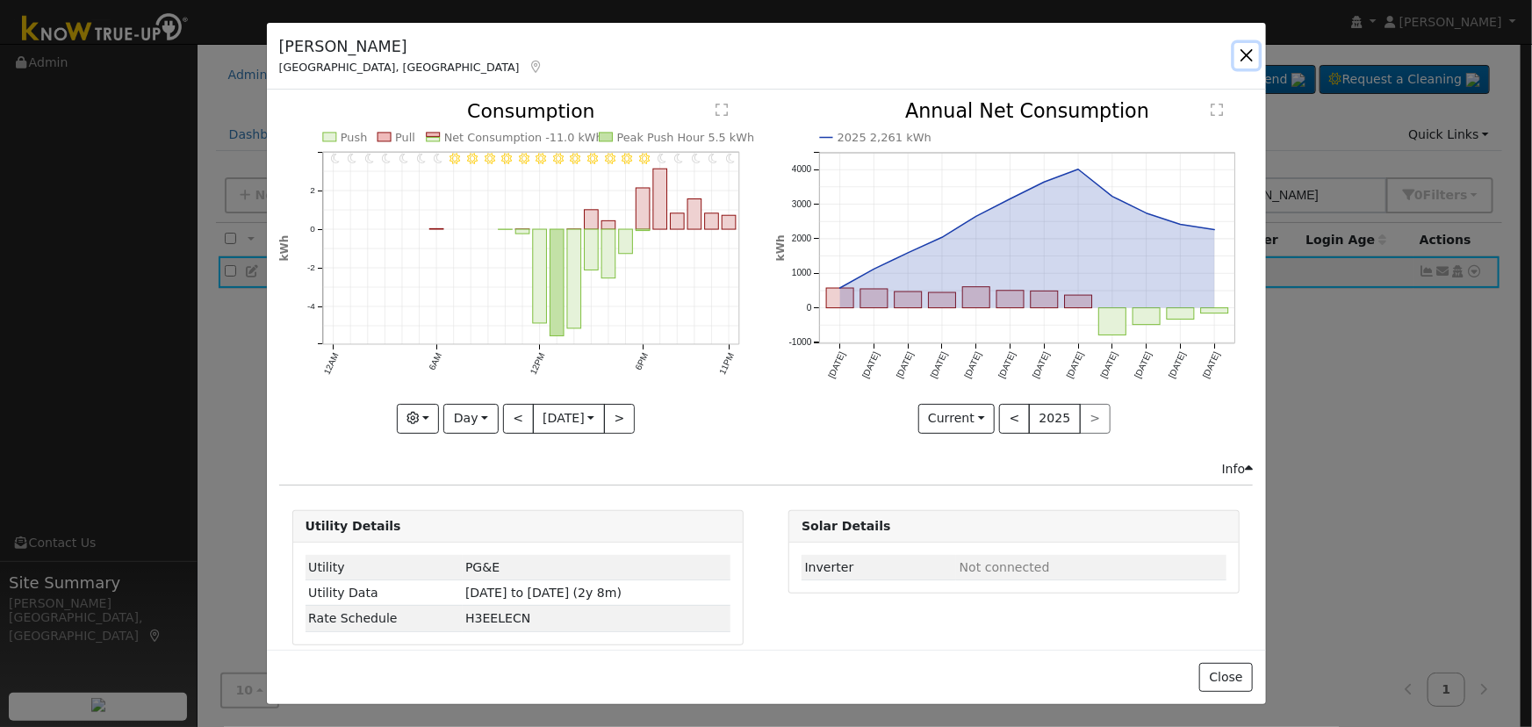
click at [1247, 52] on button "button" at bounding box center [1247, 55] width 25 height 25
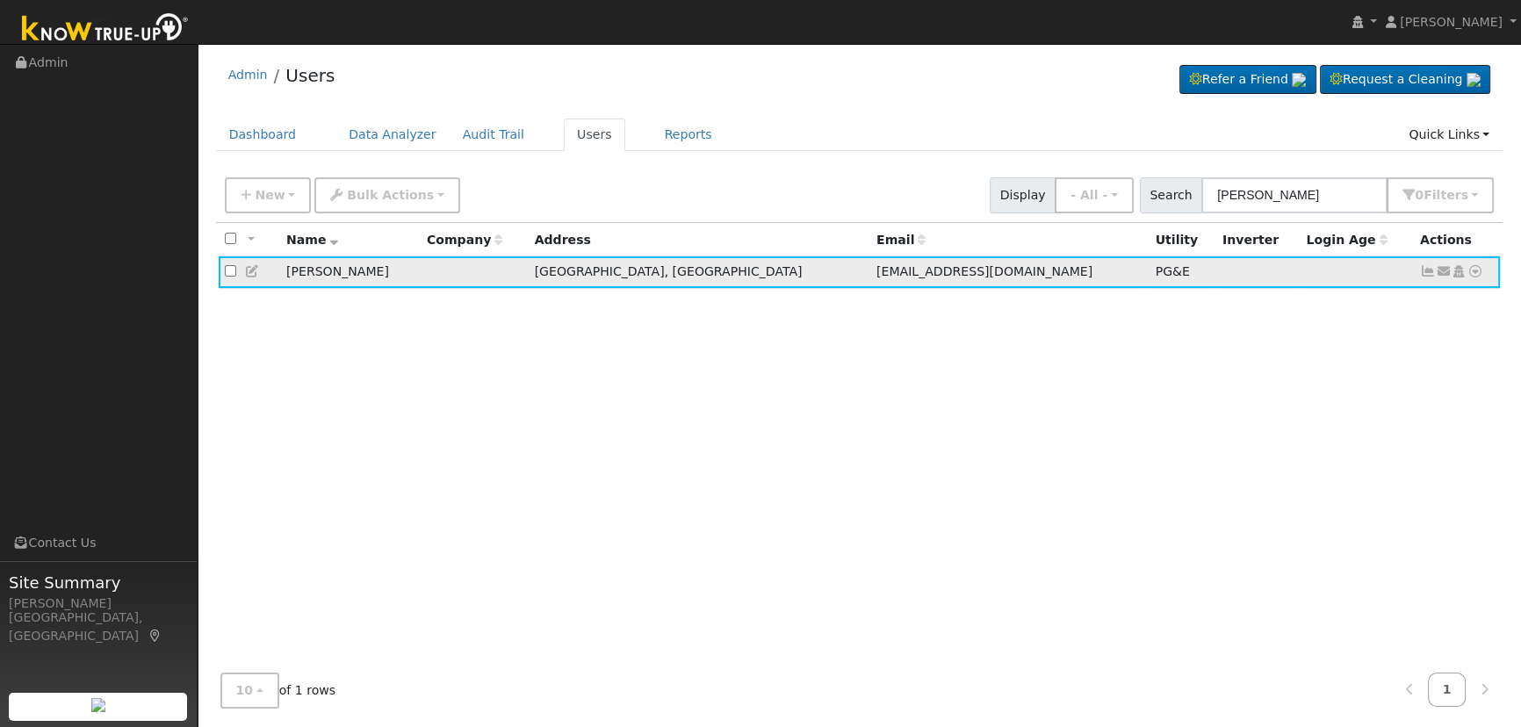
click at [1475, 272] on icon at bounding box center [1476, 271] width 16 height 12
click at [1438, 307] on link "Data Analyzer" at bounding box center [1417, 302] width 127 height 25
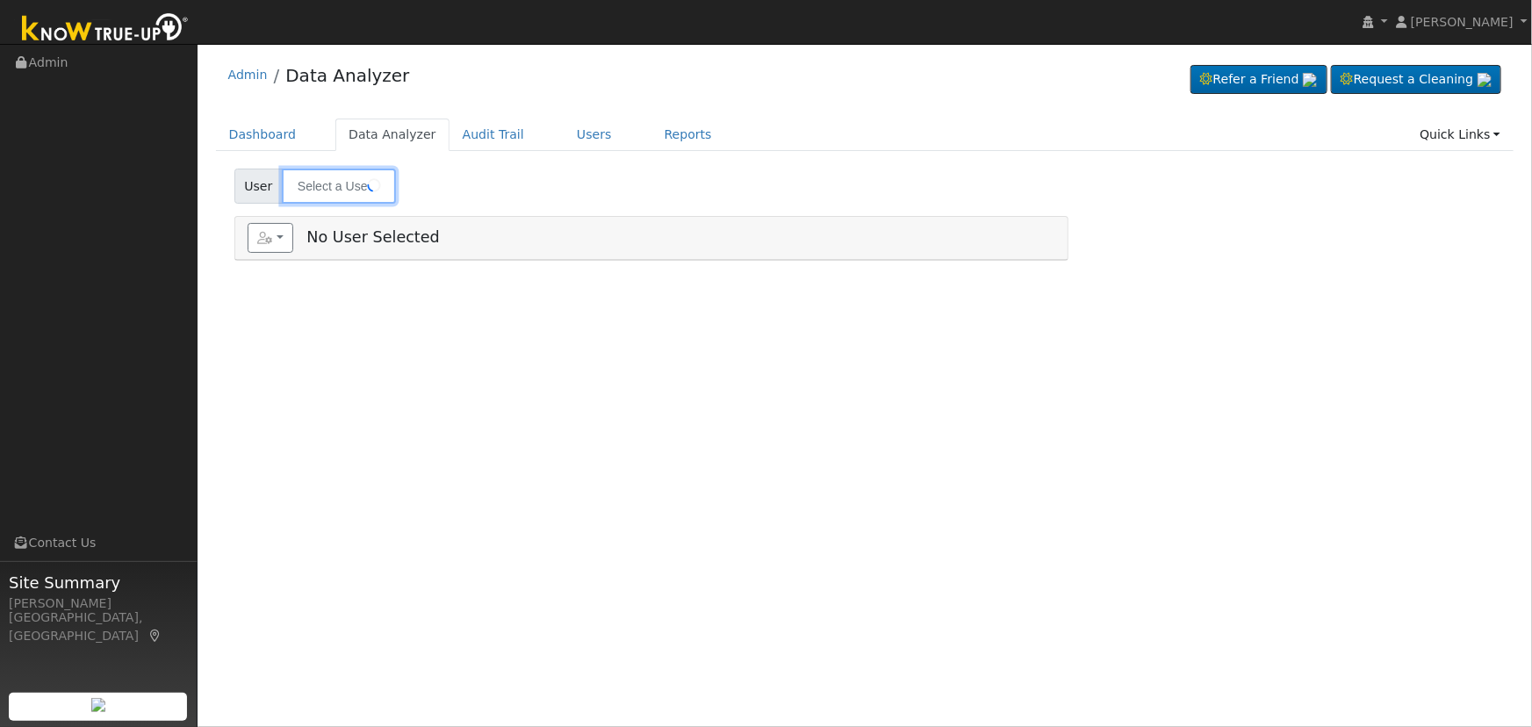
type input "[PERSON_NAME]"
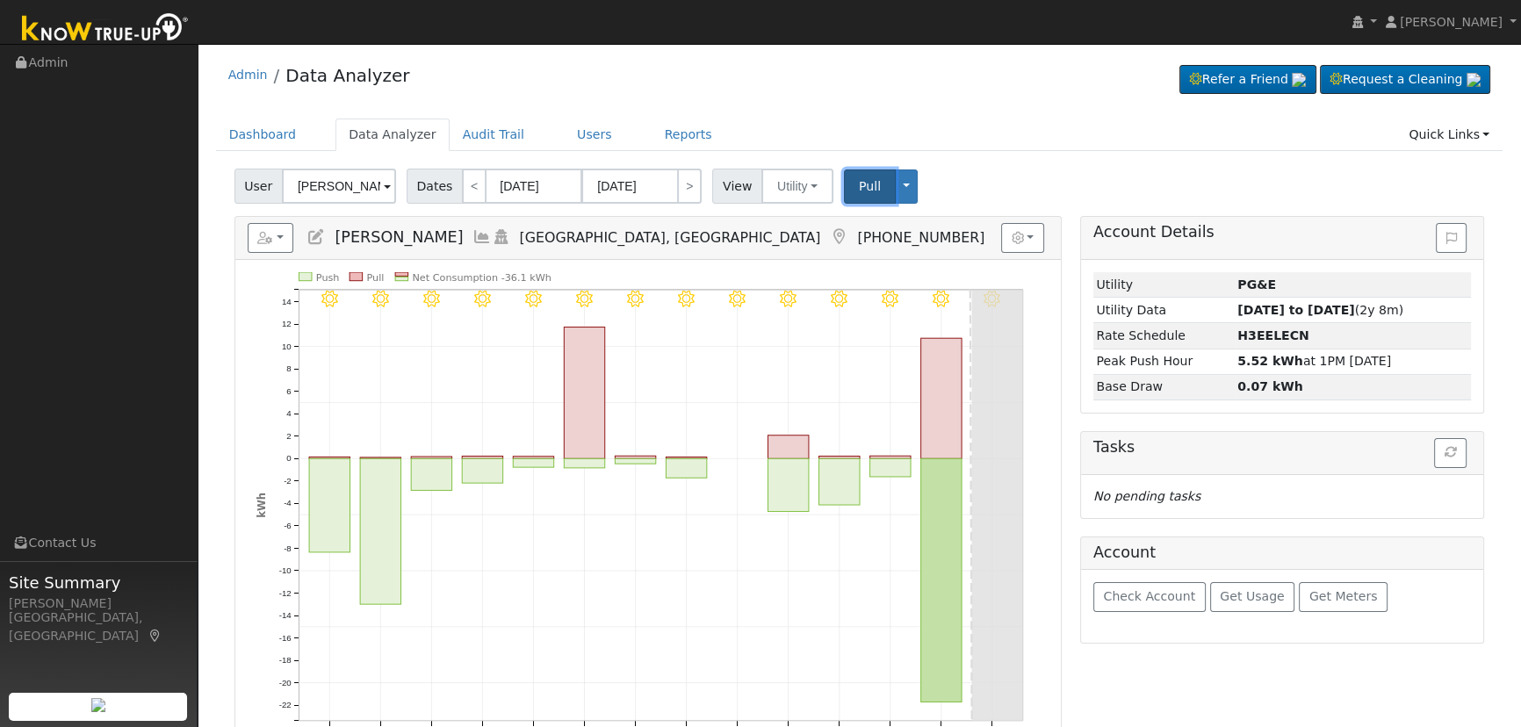
click at [844, 186] on button "Pull" at bounding box center [870, 186] width 52 height 34
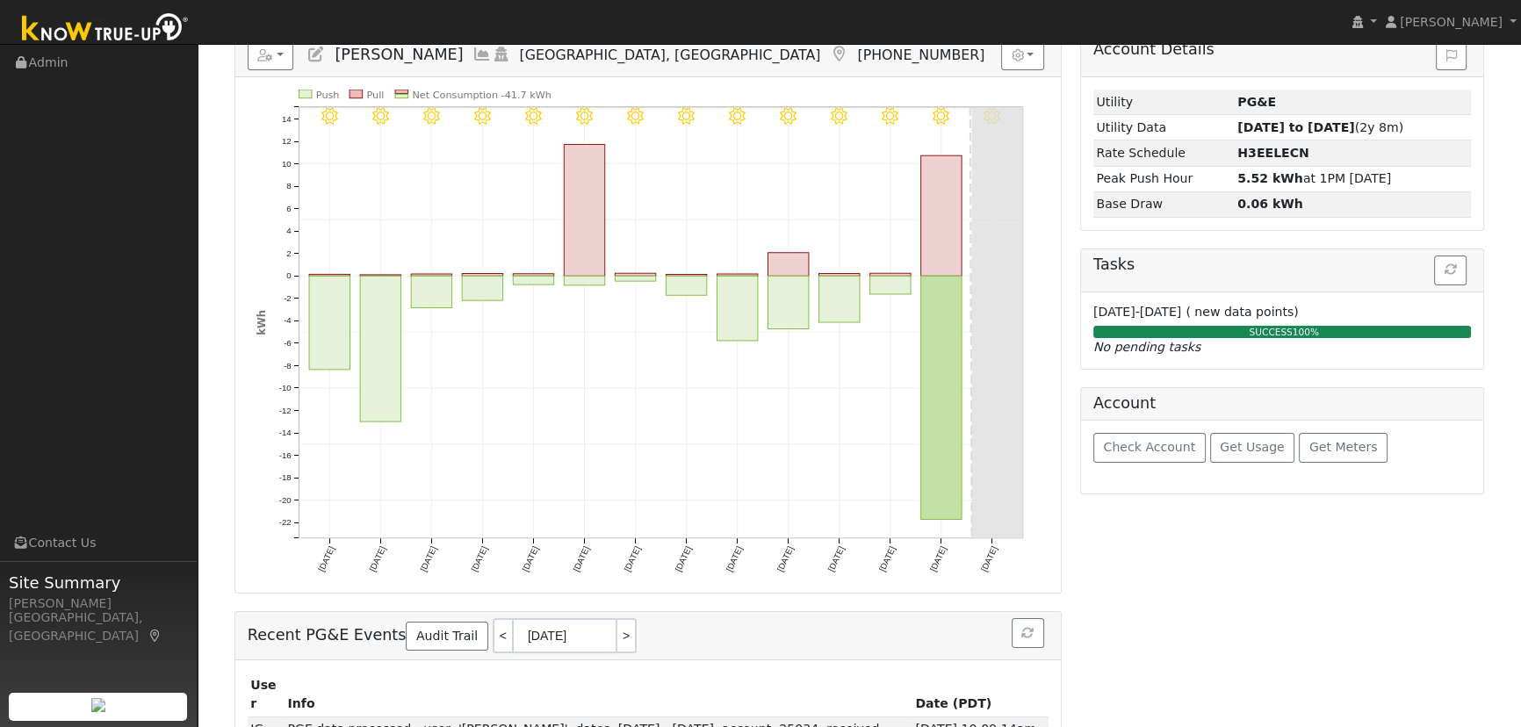
scroll to position [159, 0]
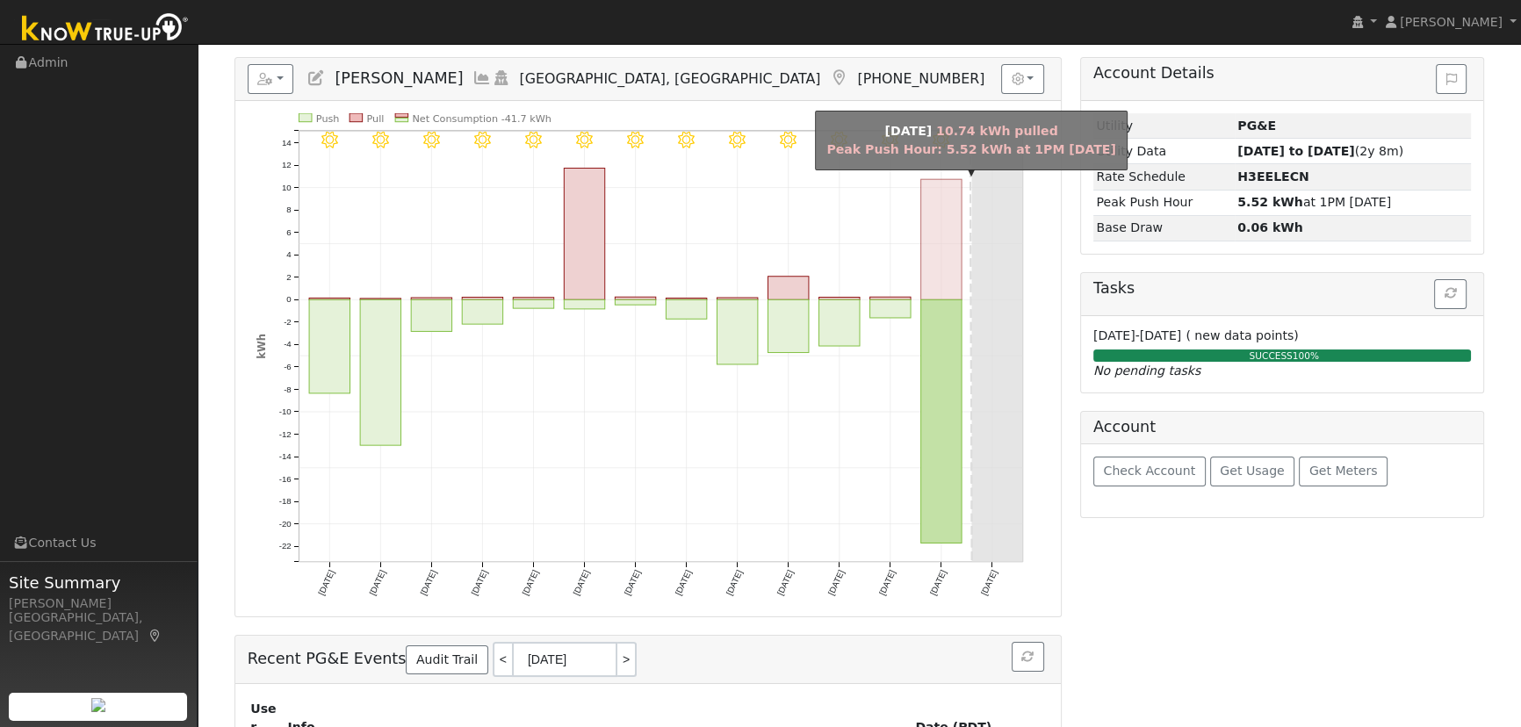
click at [945, 298] on rect "onclick=""" at bounding box center [940, 239] width 40 height 120
type input "08/30/2025"
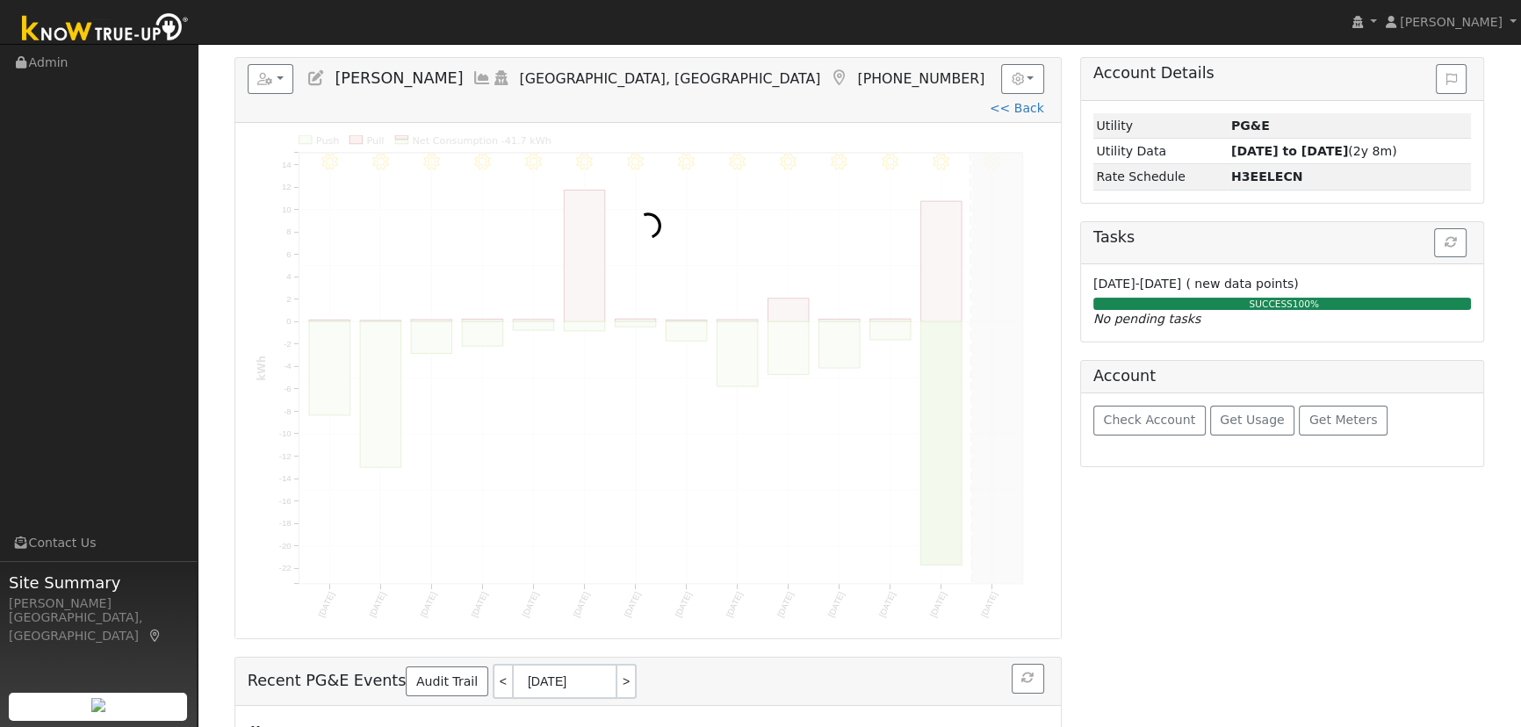
scroll to position [0, 0]
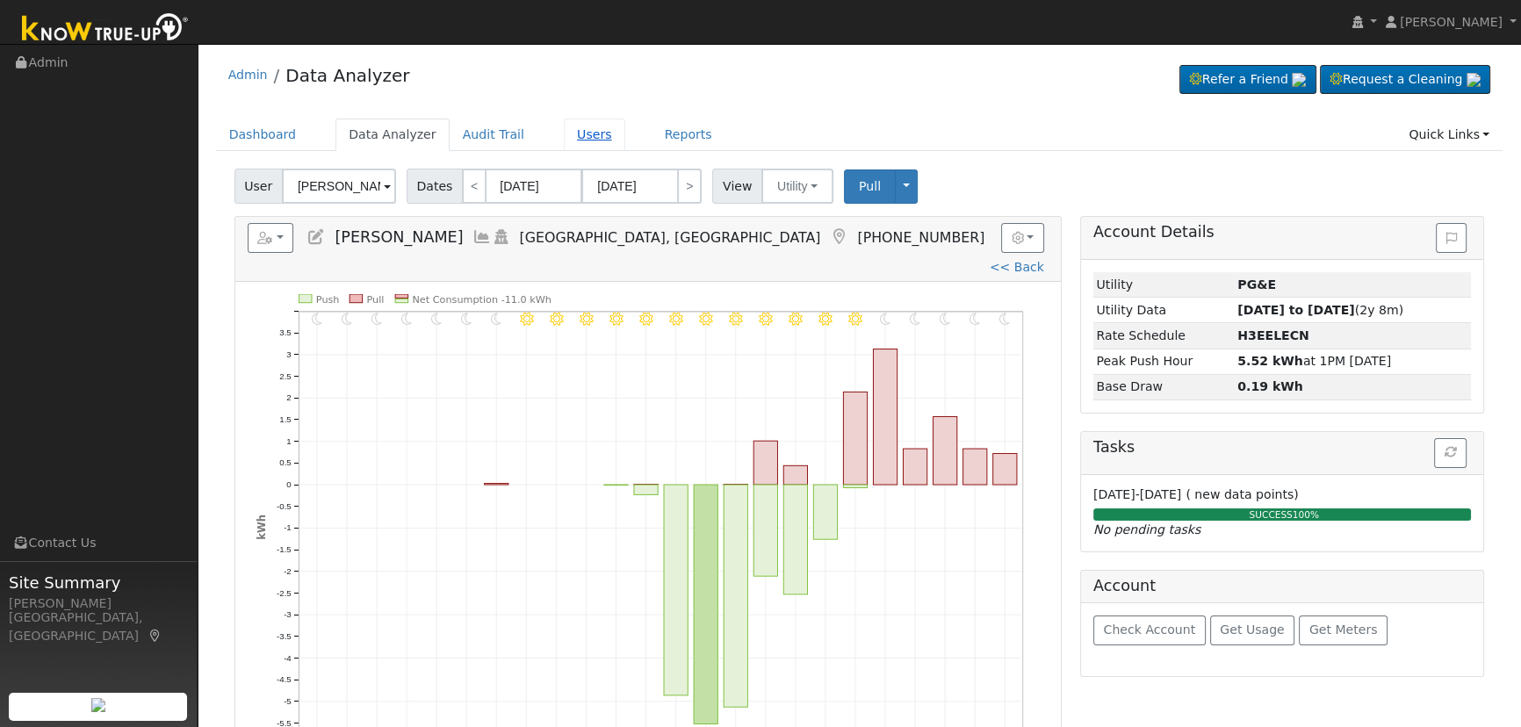
click at [570, 128] on link "Users" at bounding box center [594, 135] width 61 height 32
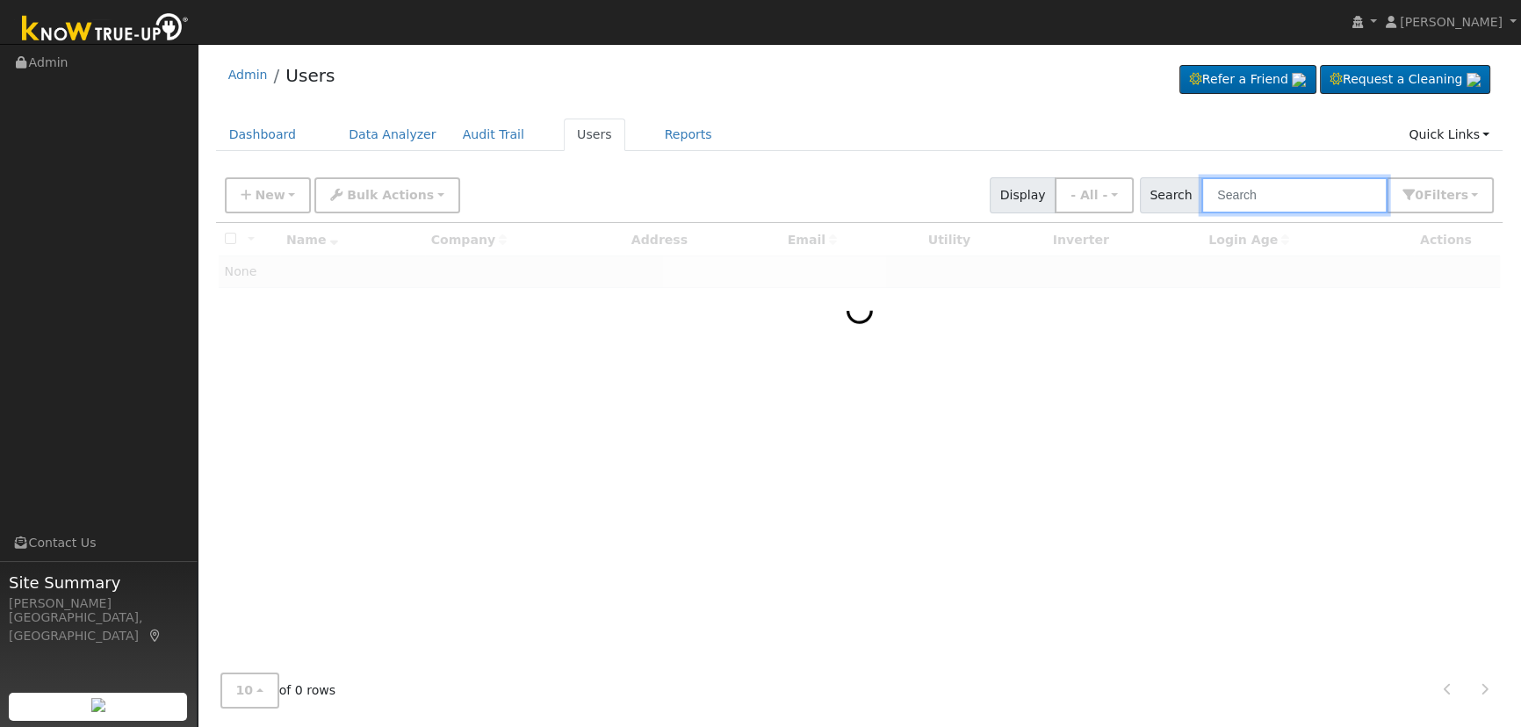
click at [1295, 191] on input "text" at bounding box center [1294, 195] width 186 height 36
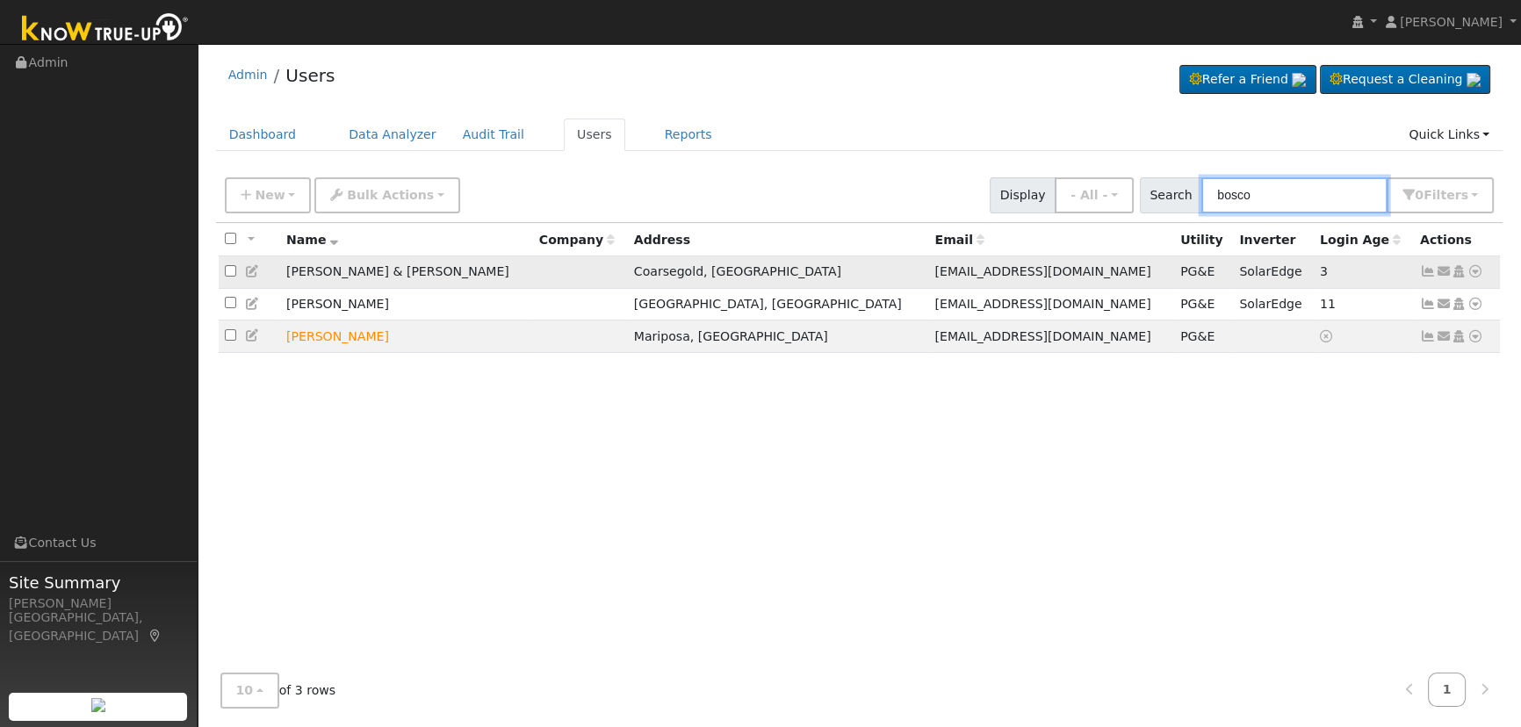
type input "bosco"
click at [1431, 278] on icon at bounding box center [1428, 271] width 16 height 12
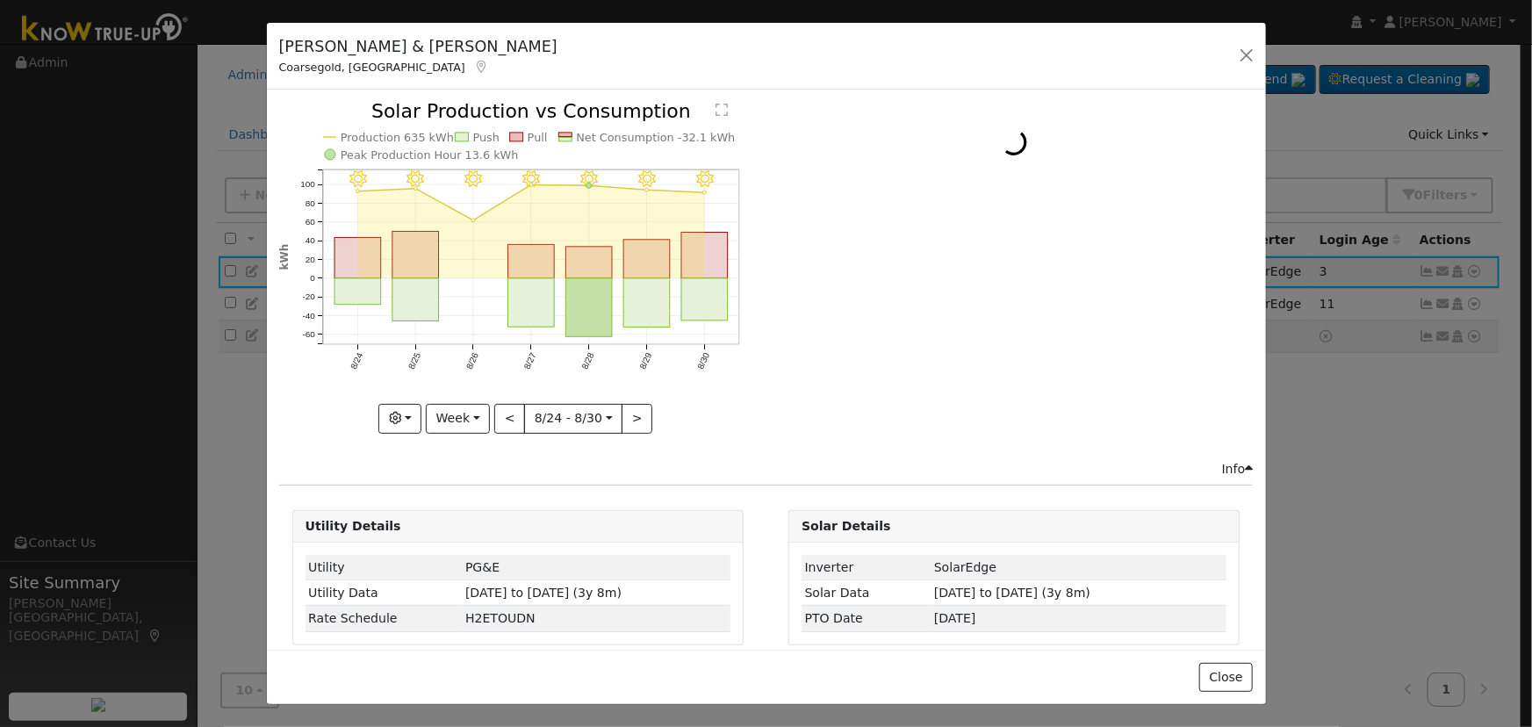
click at [1231, 50] on div "[PERSON_NAME] & [PERSON_NAME], [GEOGRAPHIC_DATA] Default Account Default Accoun…" at bounding box center [766, 57] width 999 height 68
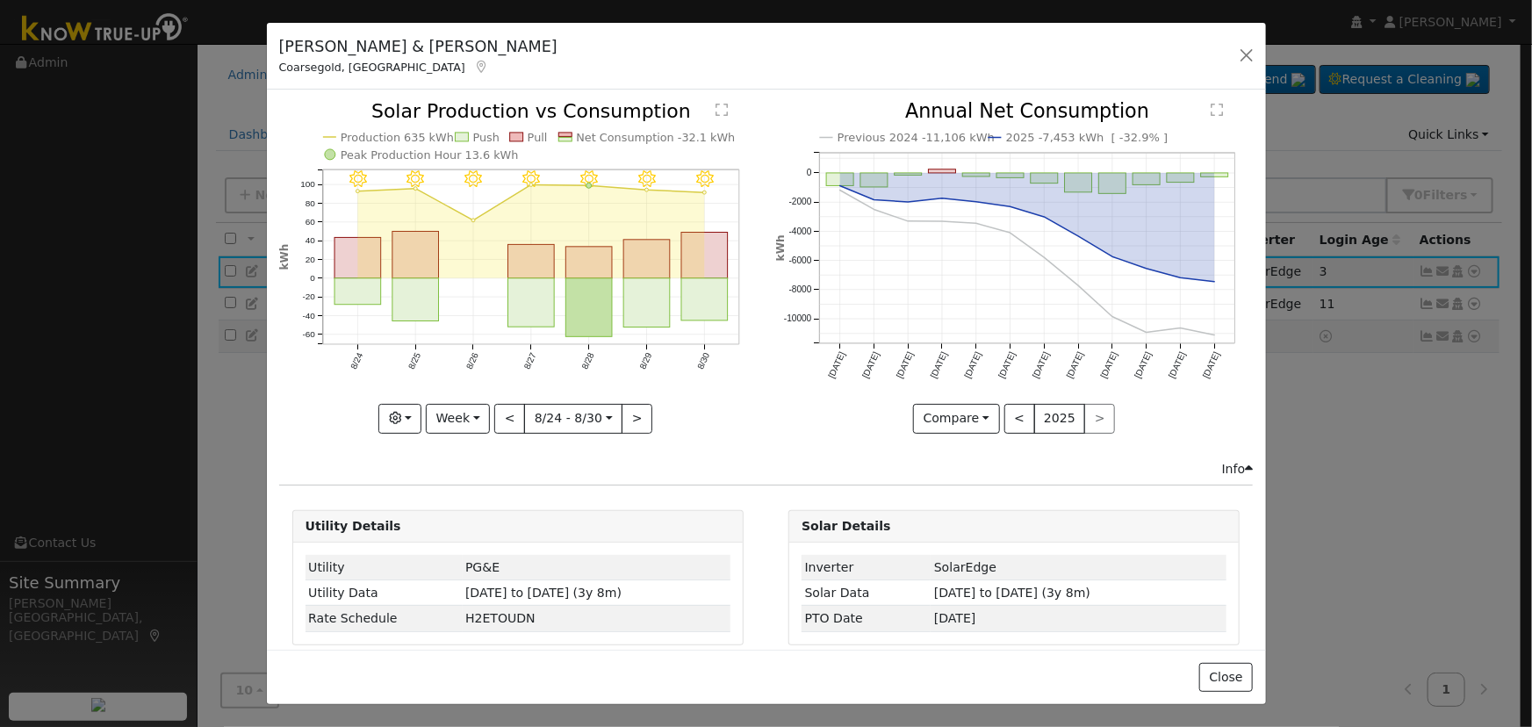
click at [1475, 271] on div "Samantha & [PERSON_NAME], [GEOGRAPHIC_DATA] Default Account Default Account [ST…" at bounding box center [766, 363] width 1532 height 727
click at [1243, 54] on button "button" at bounding box center [1247, 55] width 25 height 25
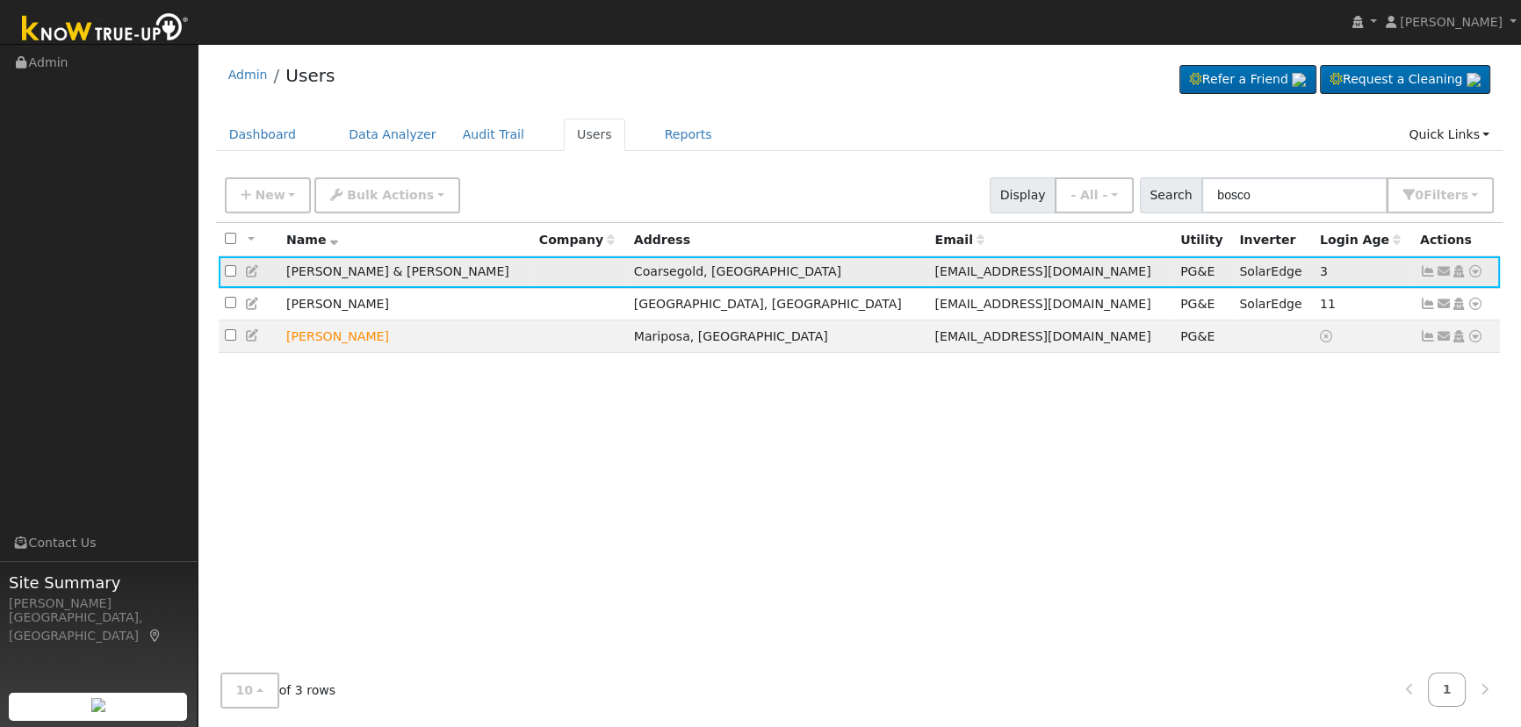
click at [1473, 272] on icon at bounding box center [1476, 271] width 16 height 12
click at [1446, 308] on link "Data Analyzer" at bounding box center [1417, 302] width 127 height 25
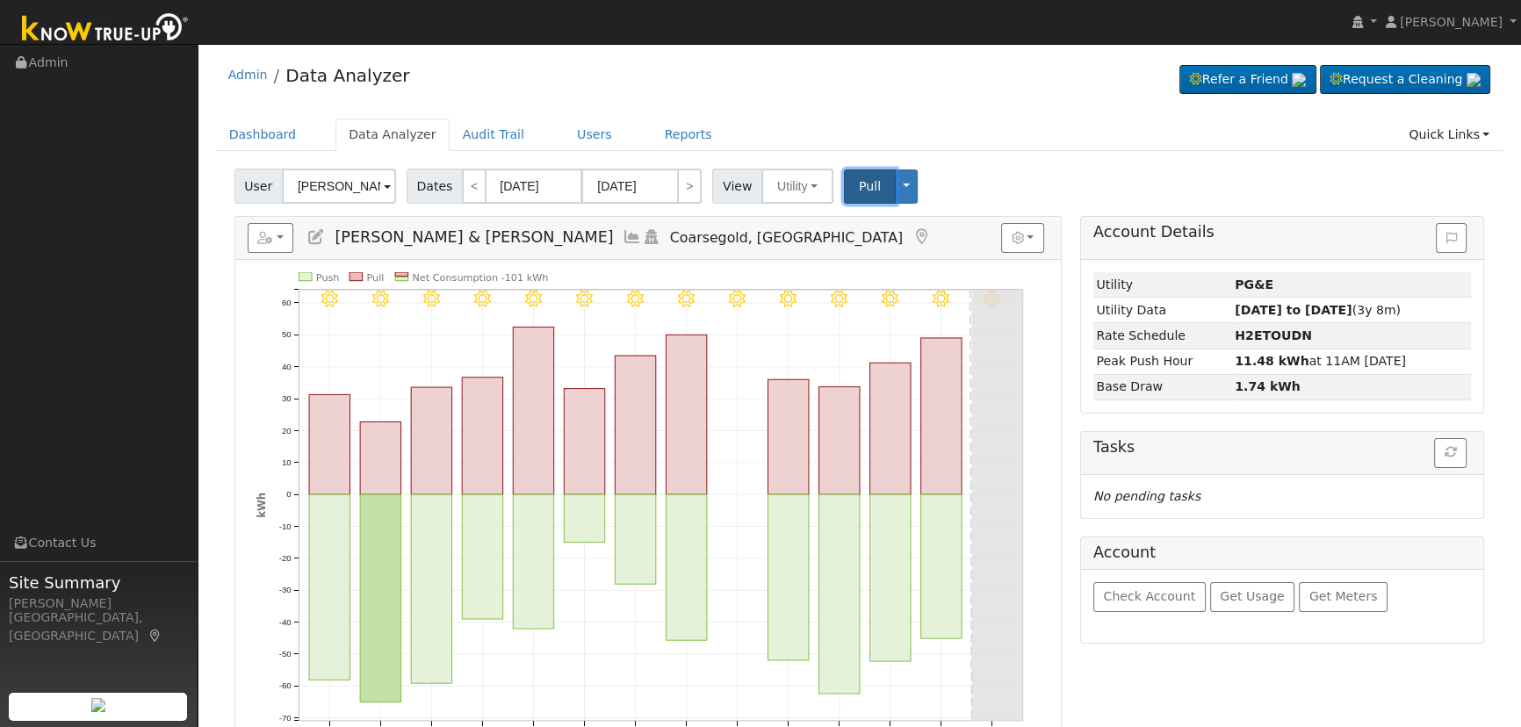
click at [859, 184] on span "Pull" at bounding box center [870, 186] width 22 height 14
